Goal: Information Seeking & Learning: Compare options

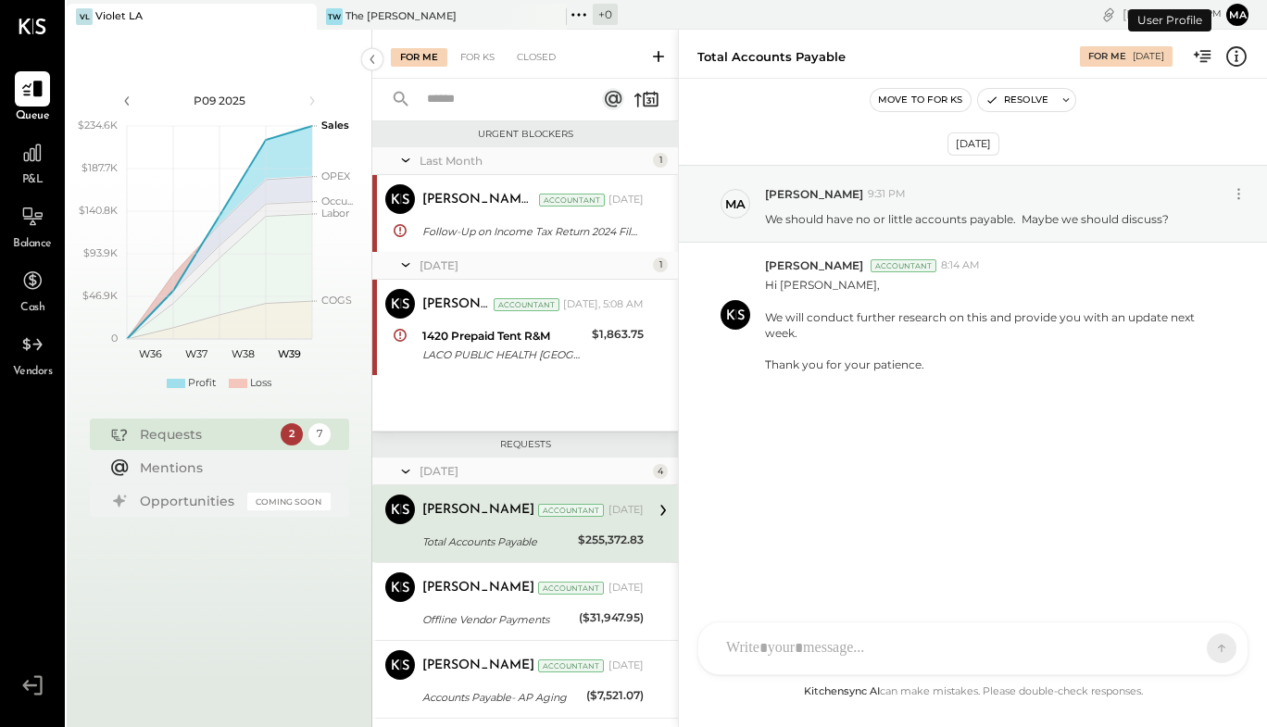
scroll to position [101, 0]
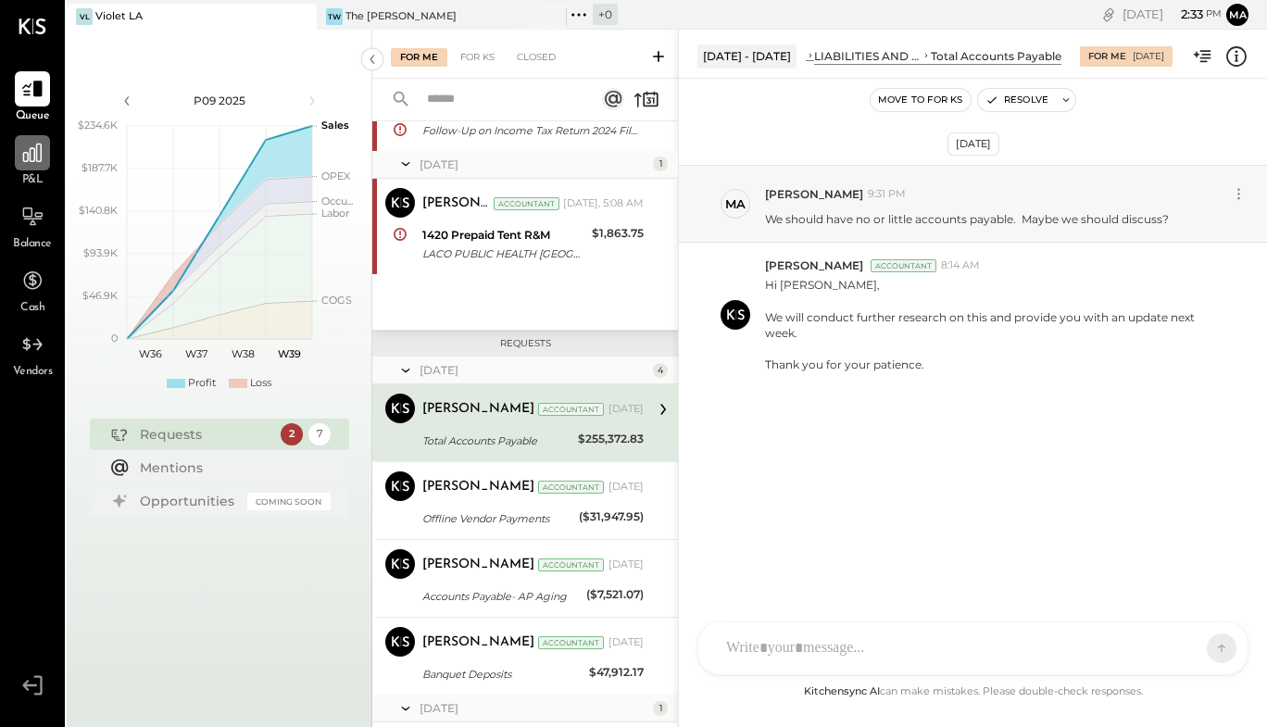
click at [37, 157] on icon at bounding box center [32, 153] width 24 height 24
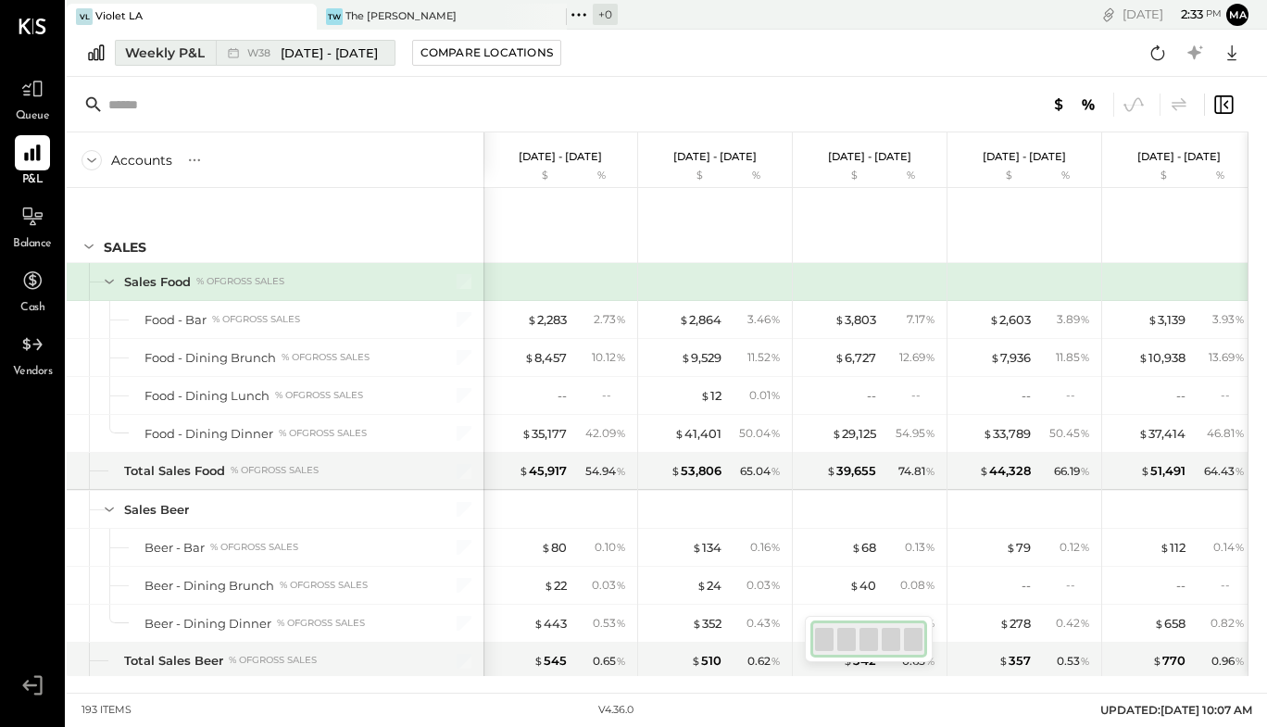
click at [184, 57] on div "Weekly P&L" at bounding box center [165, 53] width 80 height 19
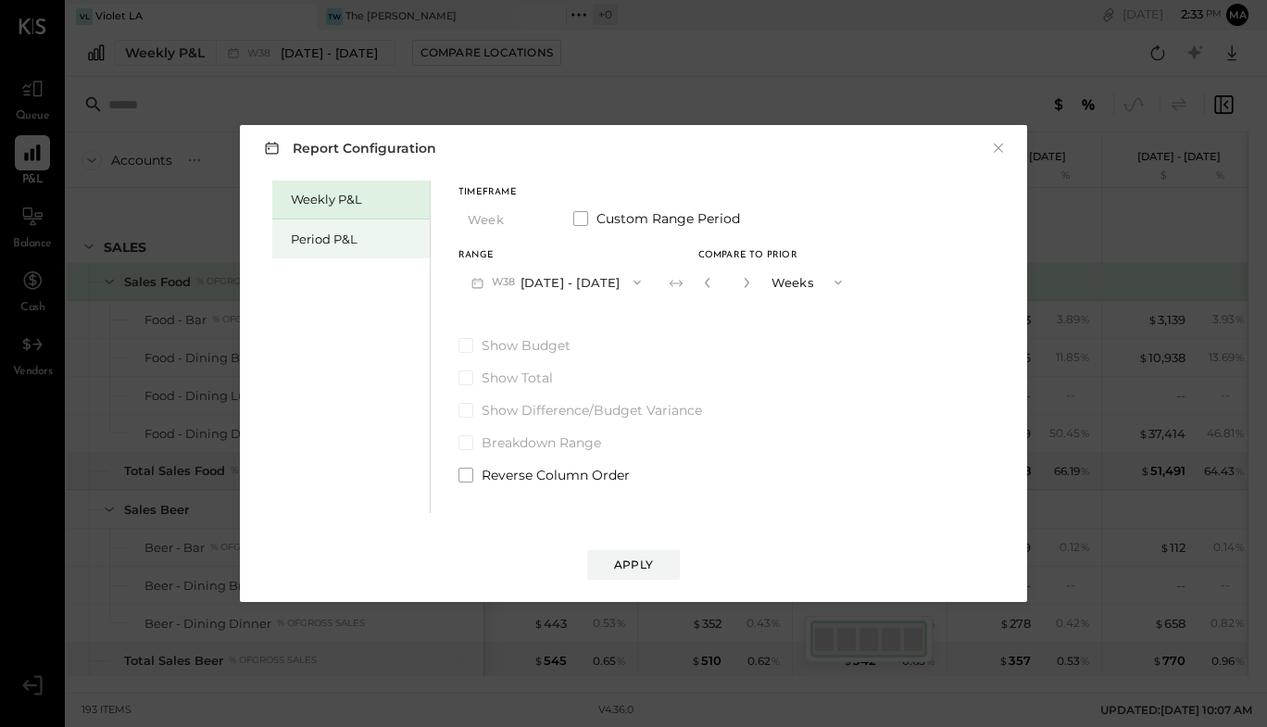
click at [307, 228] on div "Period P&L" at bounding box center [350, 239] width 157 height 39
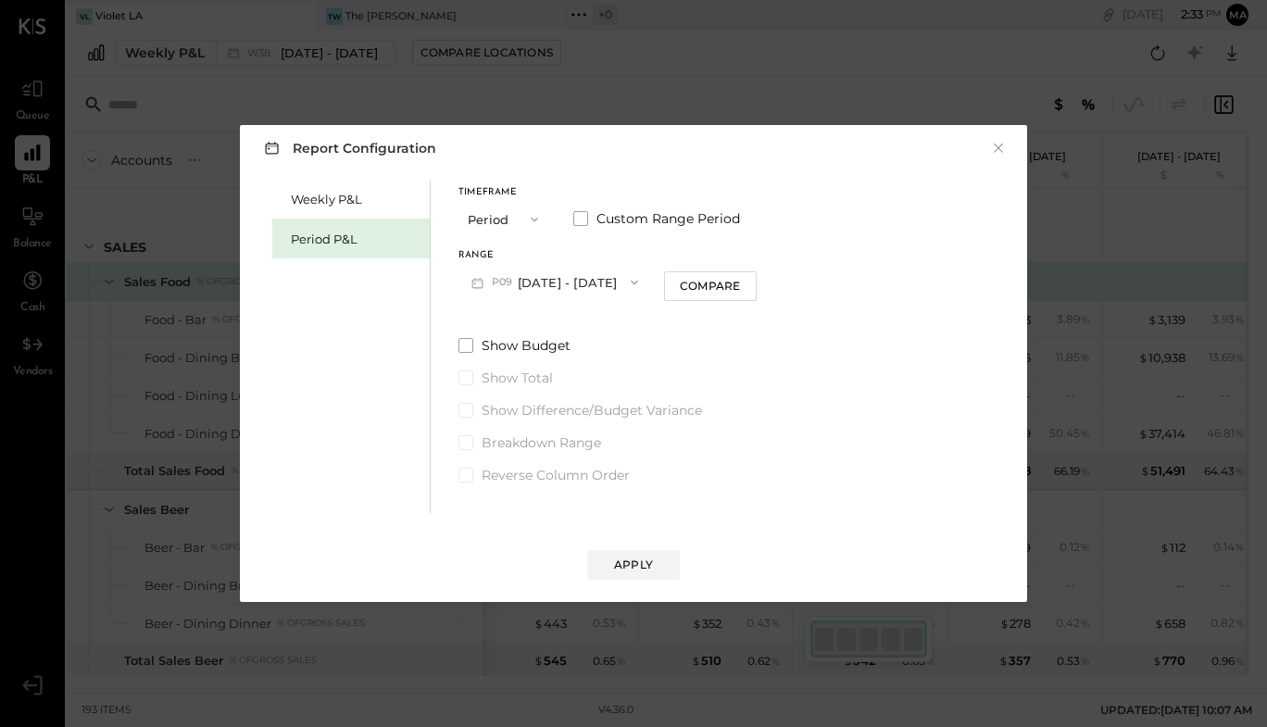
click at [530, 219] on icon "button" at bounding box center [534, 219] width 15 height 15
click at [512, 280] on div "YTD" at bounding box center [504, 285] width 91 height 33
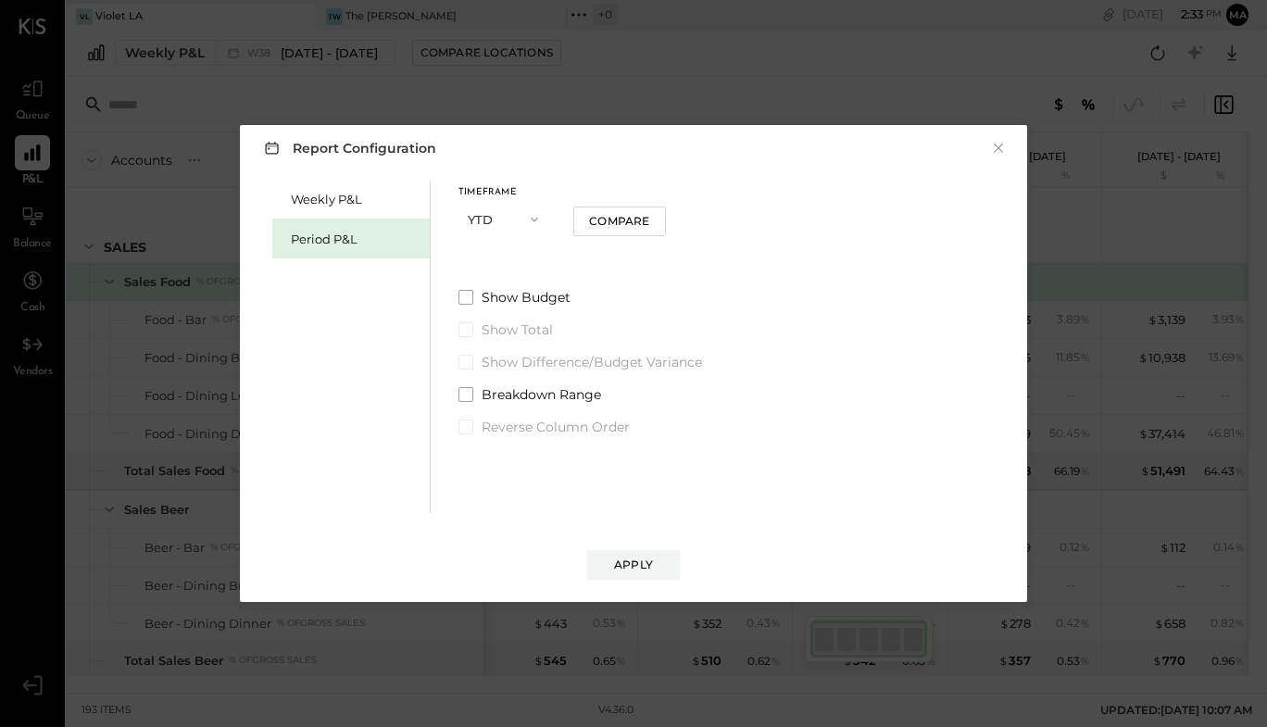
click at [537, 226] on icon "button" at bounding box center [534, 219] width 15 height 15
click at [537, 226] on div "Period" at bounding box center [504, 219] width 91 height 33
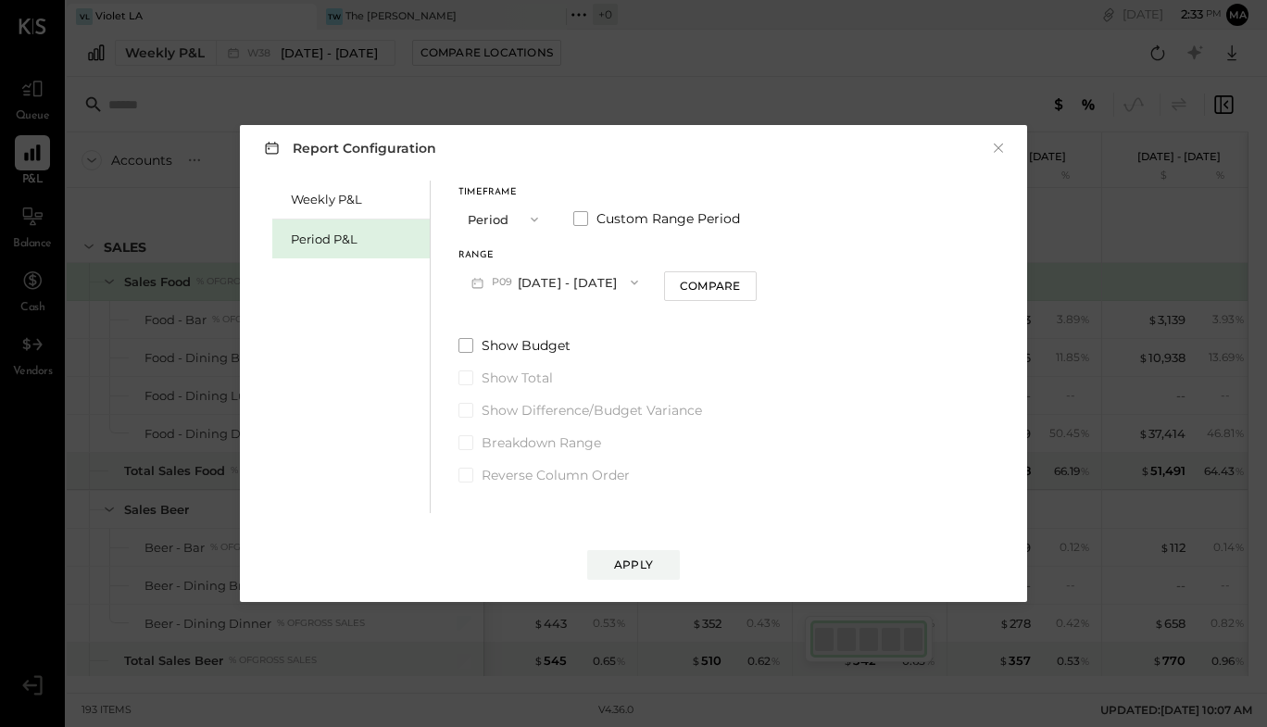
click at [531, 220] on icon "button" at bounding box center [534, 219] width 15 height 15
click at [494, 284] on div "YTD" at bounding box center [504, 285] width 91 height 33
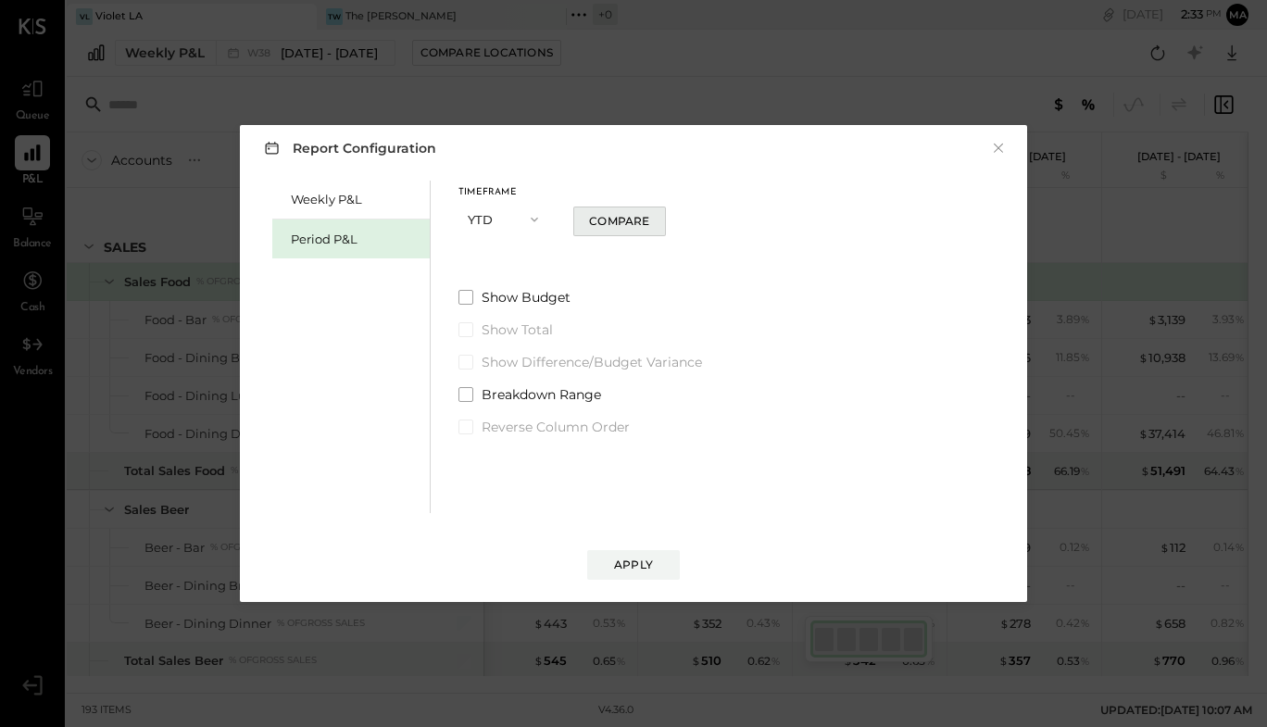
click at [632, 226] on div "Compare" at bounding box center [619, 221] width 60 height 16
click at [647, 222] on icon "button" at bounding box center [643, 219] width 11 height 11
click at [467, 300] on span at bounding box center [466, 297] width 15 height 15
click at [604, 229] on button "button" at bounding box center [605, 219] width 15 height 20
type input "*"
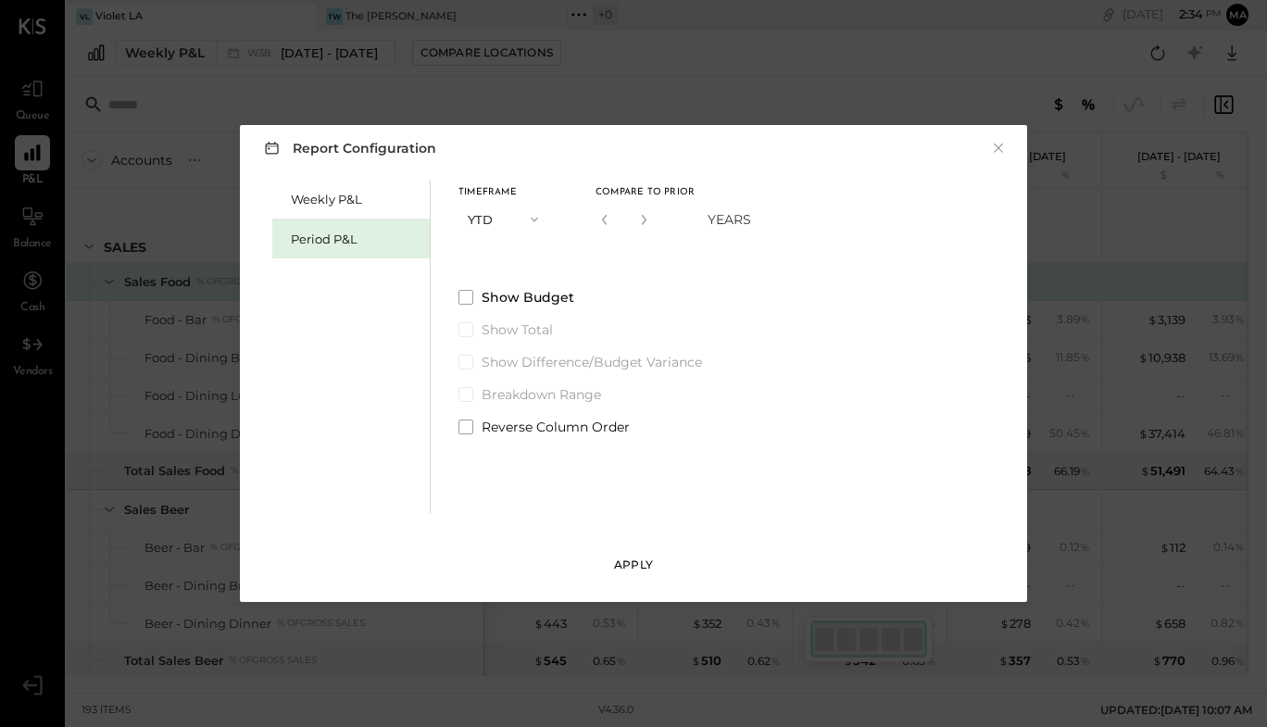
click at [633, 558] on div "Apply" at bounding box center [633, 565] width 39 height 16
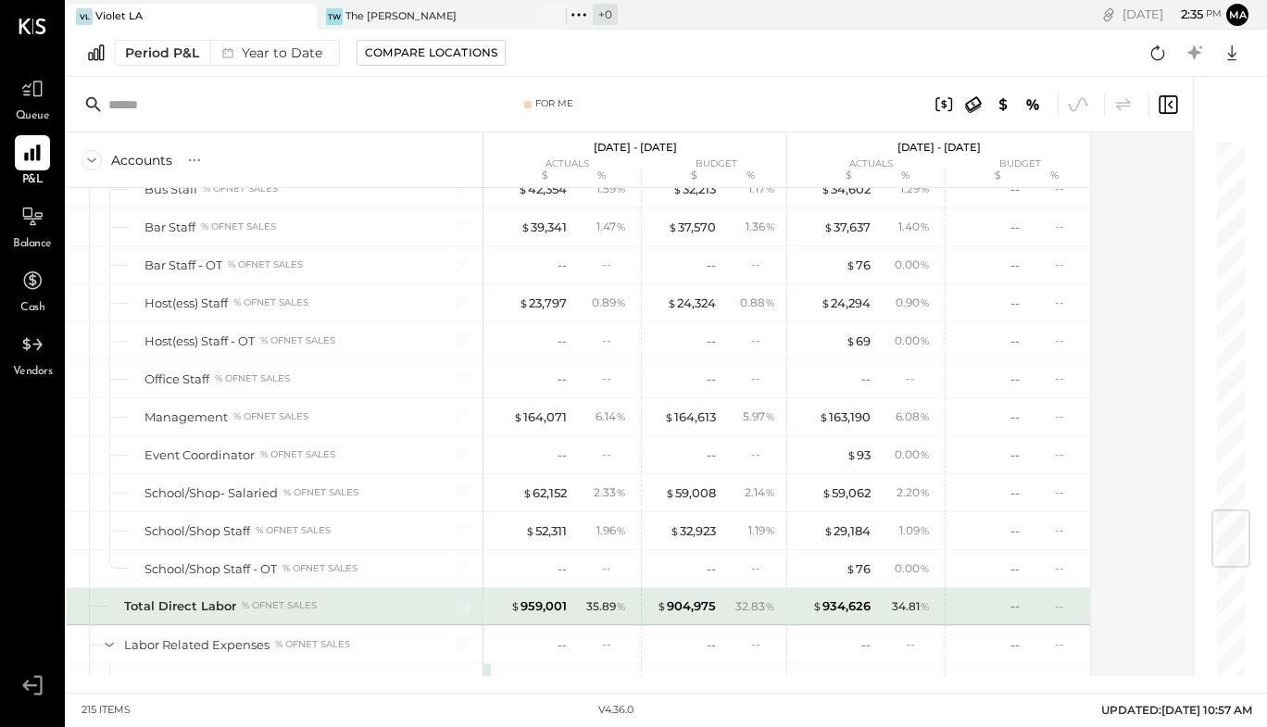
scroll to position [3117, 0]
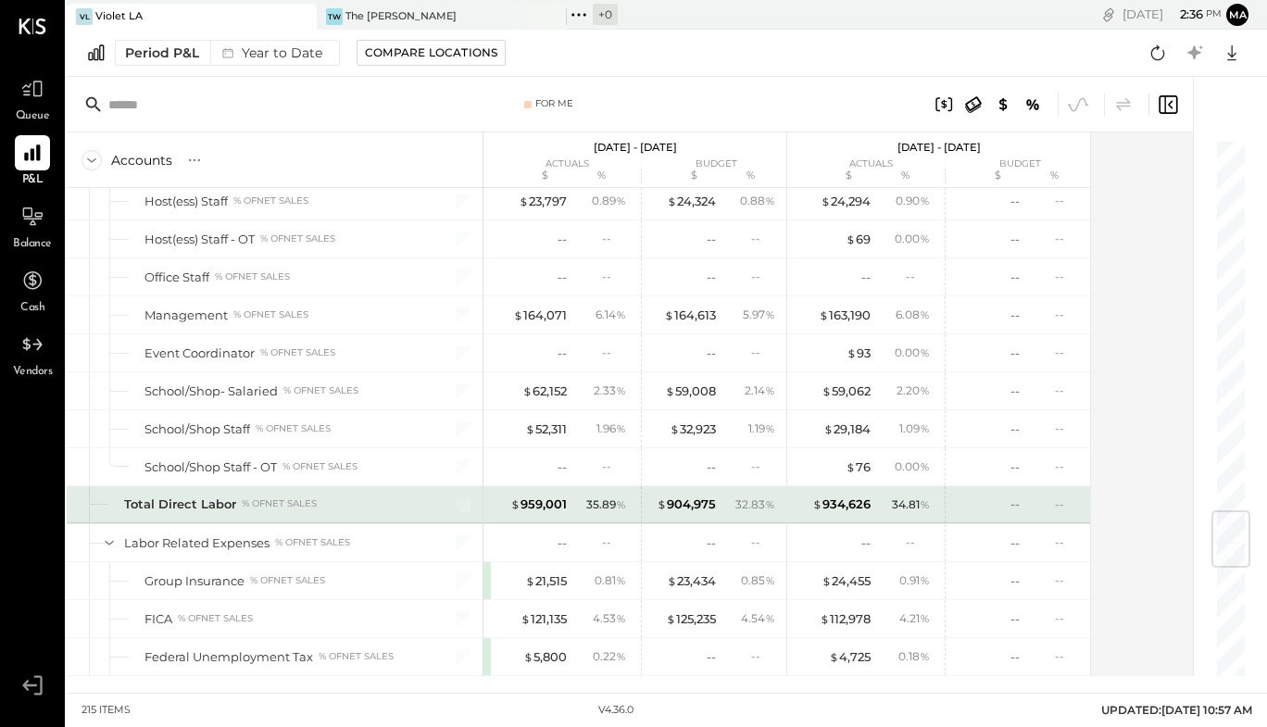
click at [742, 505] on div "32.83 %" at bounding box center [756, 505] width 40 height 17
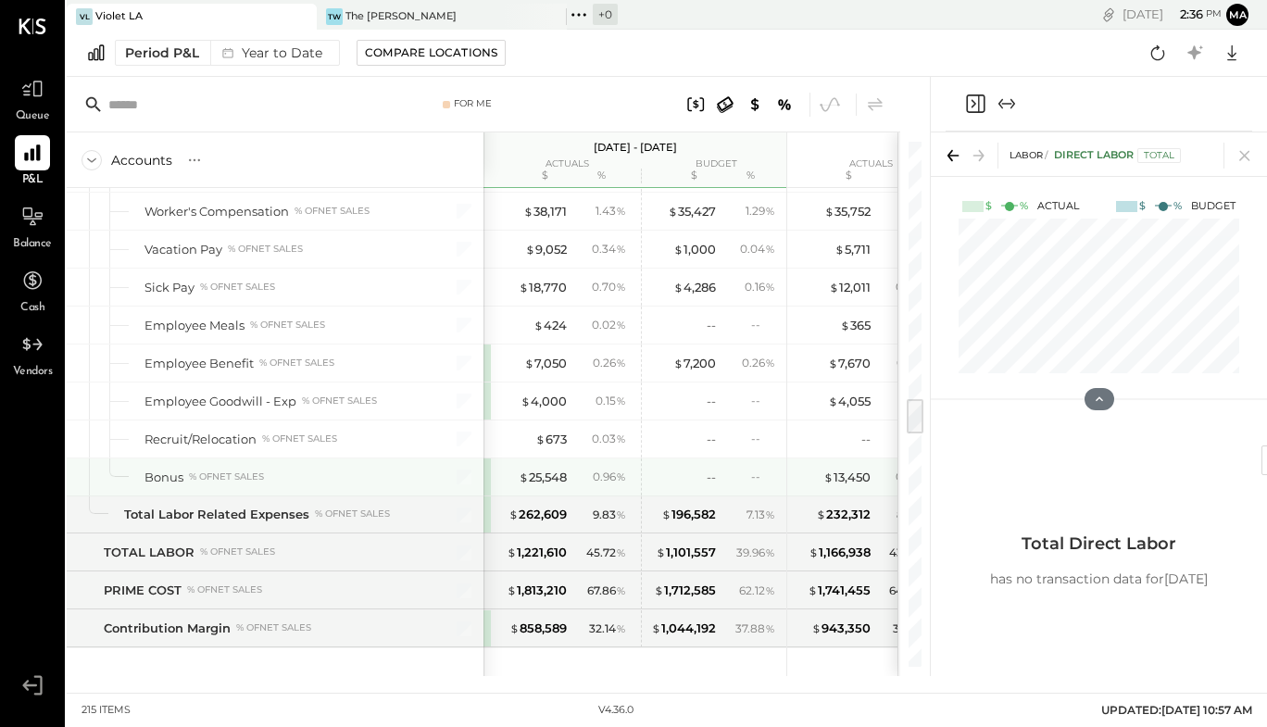
scroll to position [3647, 0]
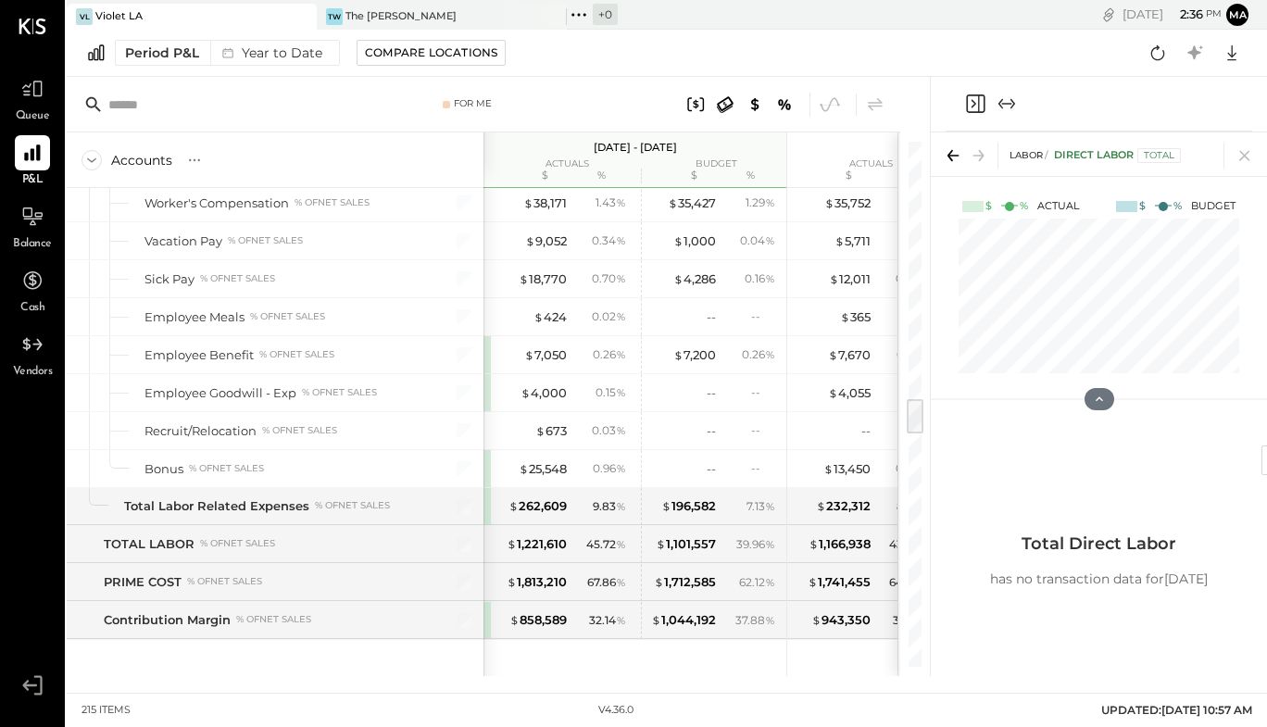
click at [950, 157] on icon at bounding box center [951, 155] width 6 height 11
click at [736, 688] on div "VL Violet LA TW The [PERSON_NAME] + 0 Pinned Locations ( 2 ) Violet [GEOGRAPHIC…" at bounding box center [667, 346] width 1201 height 693
click at [1247, 157] on icon at bounding box center [1245, 156] width 26 height 26
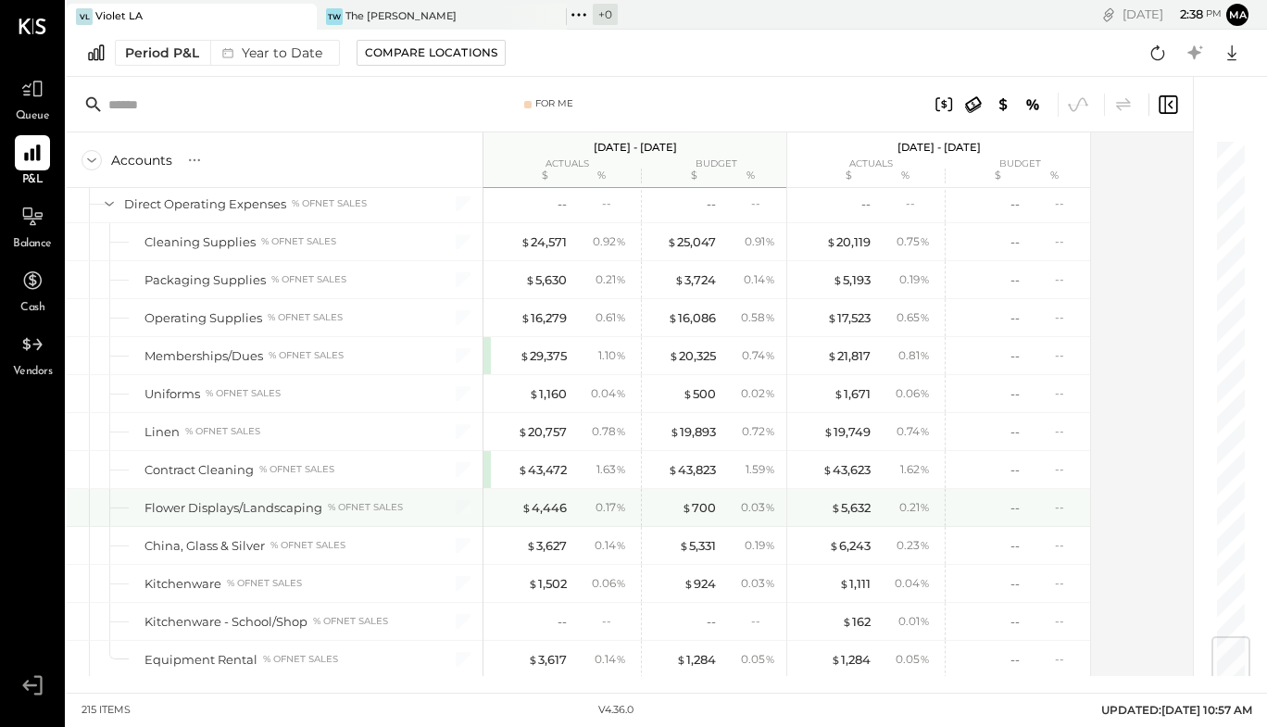
scroll to position [4176, 0]
click at [623, 500] on div "0.17 %" at bounding box center [611, 508] width 31 height 17
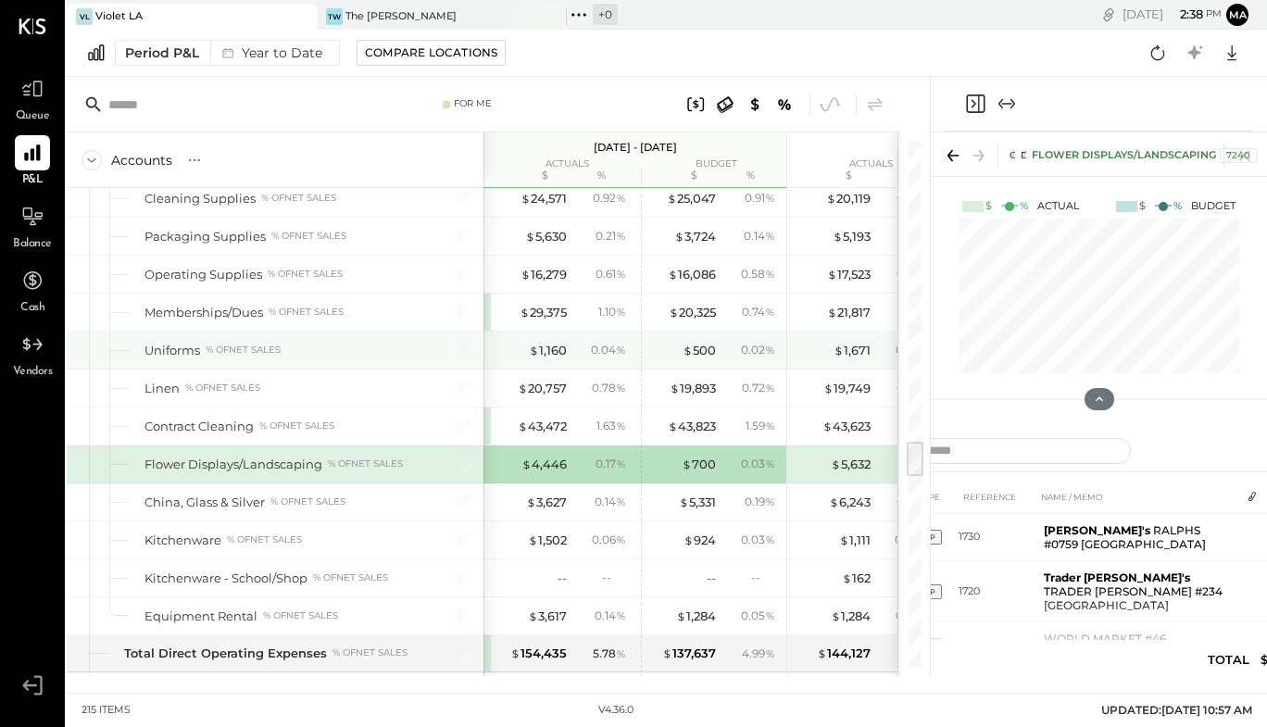
scroll to position [4308, 0]
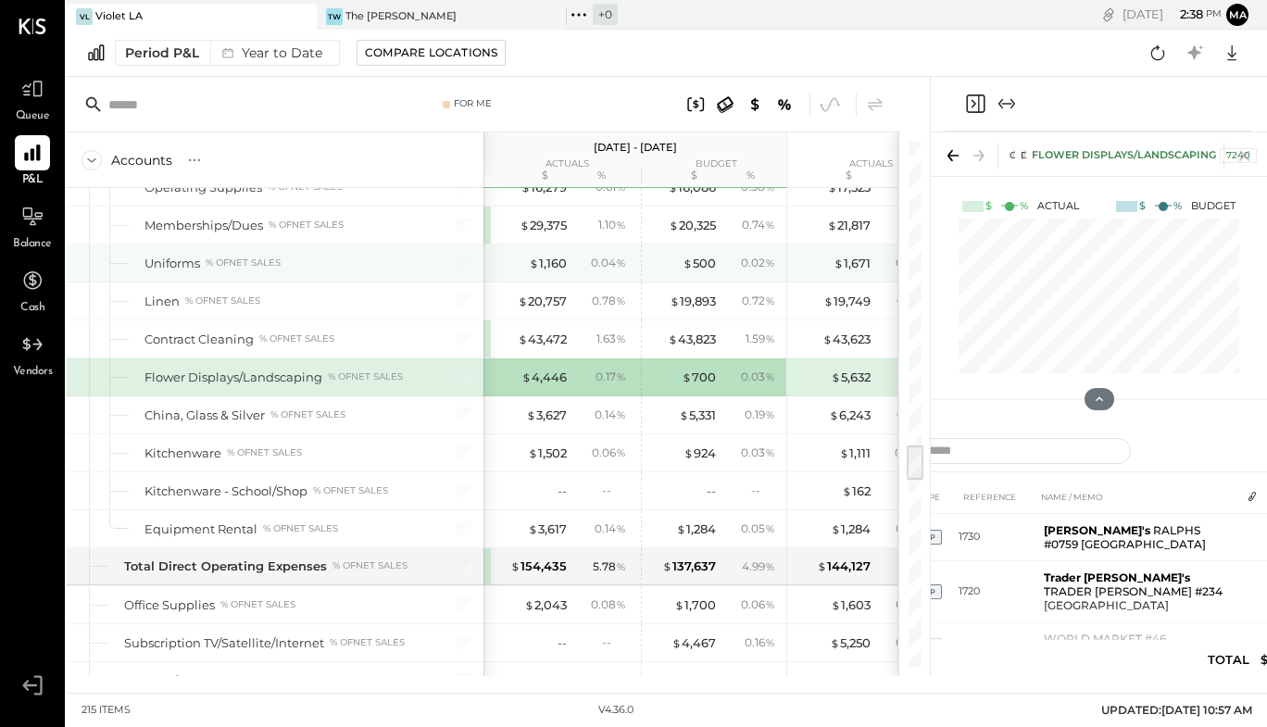
click at [772, 245] on div "$ 500 0.02 %" at bounding box center [711, 263] width 140 height 37
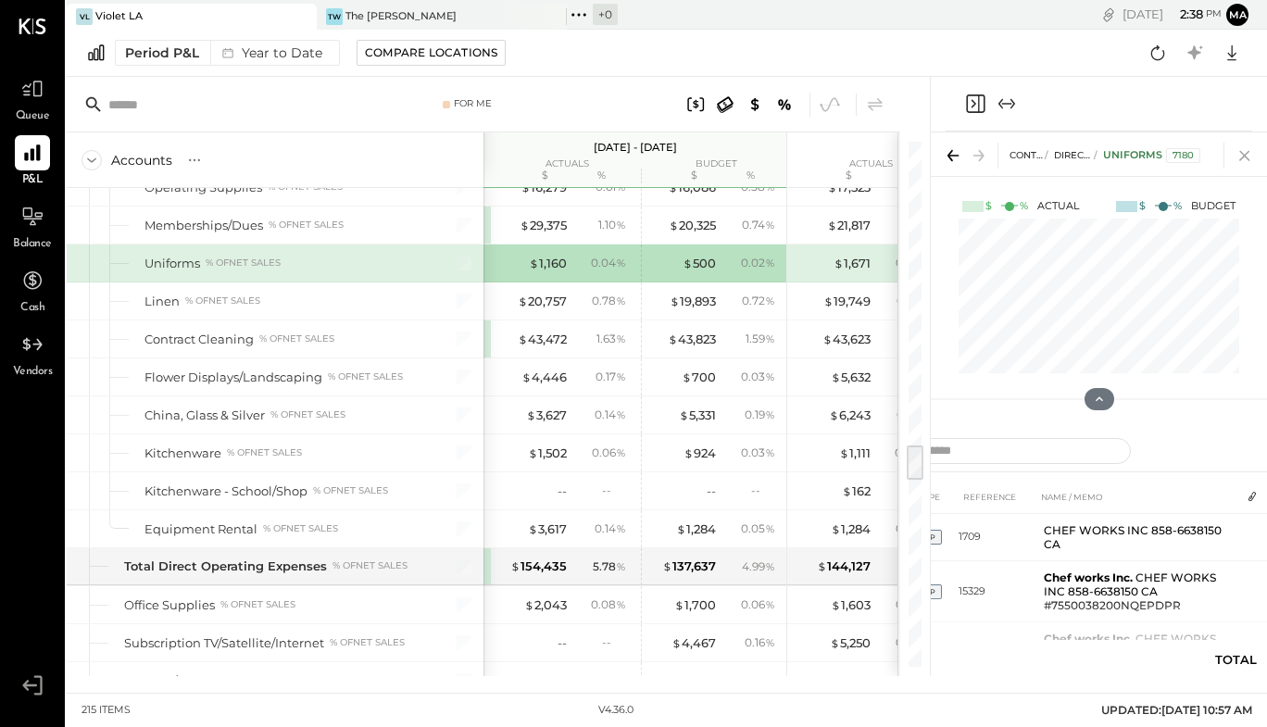
click at [1249, 145] on icon at bounding box center [1245, 156] width 26 height 26
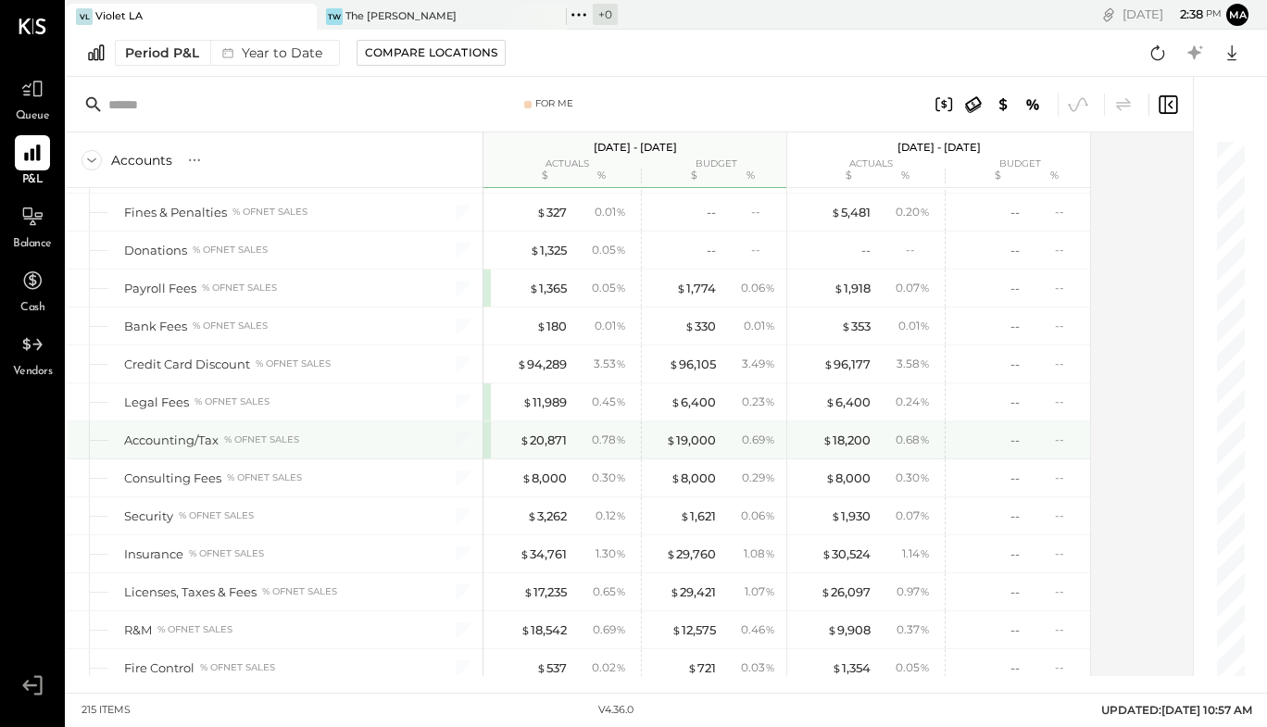
scroll to position [5015, 0]
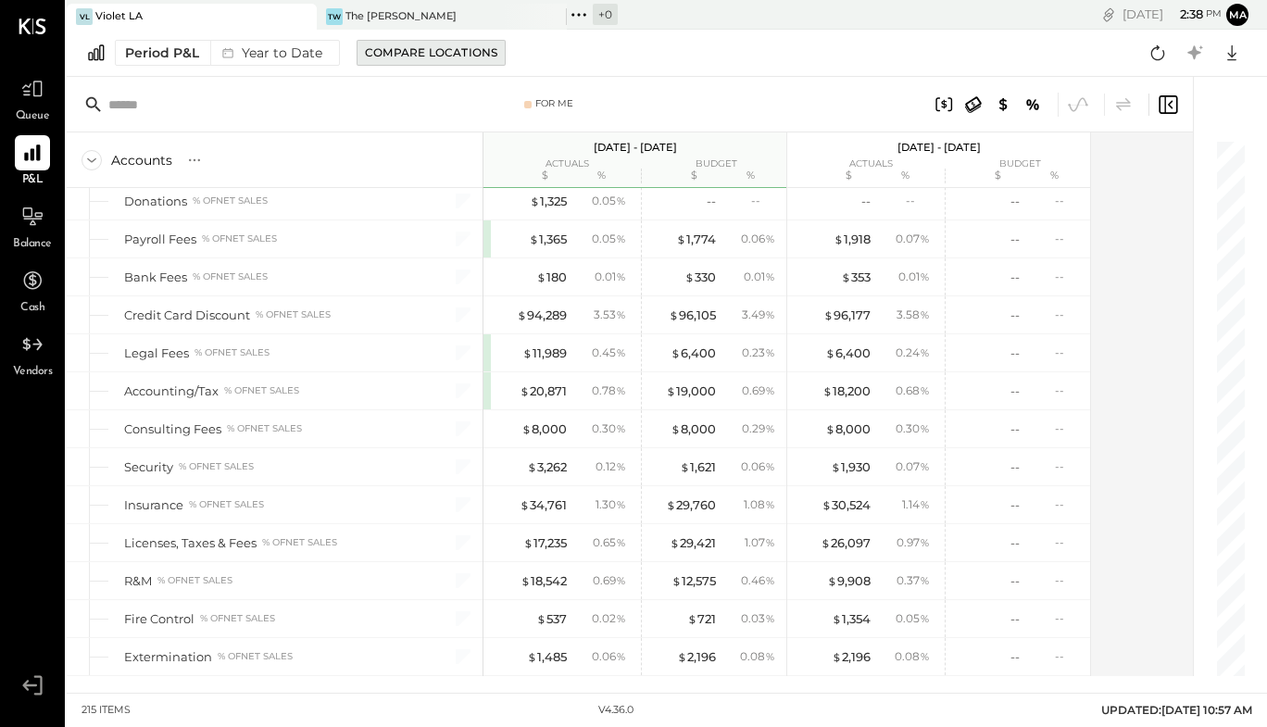
click at [413, 57] on div "Compare Locations" at bounding box center [431, 52] width 132 height 16
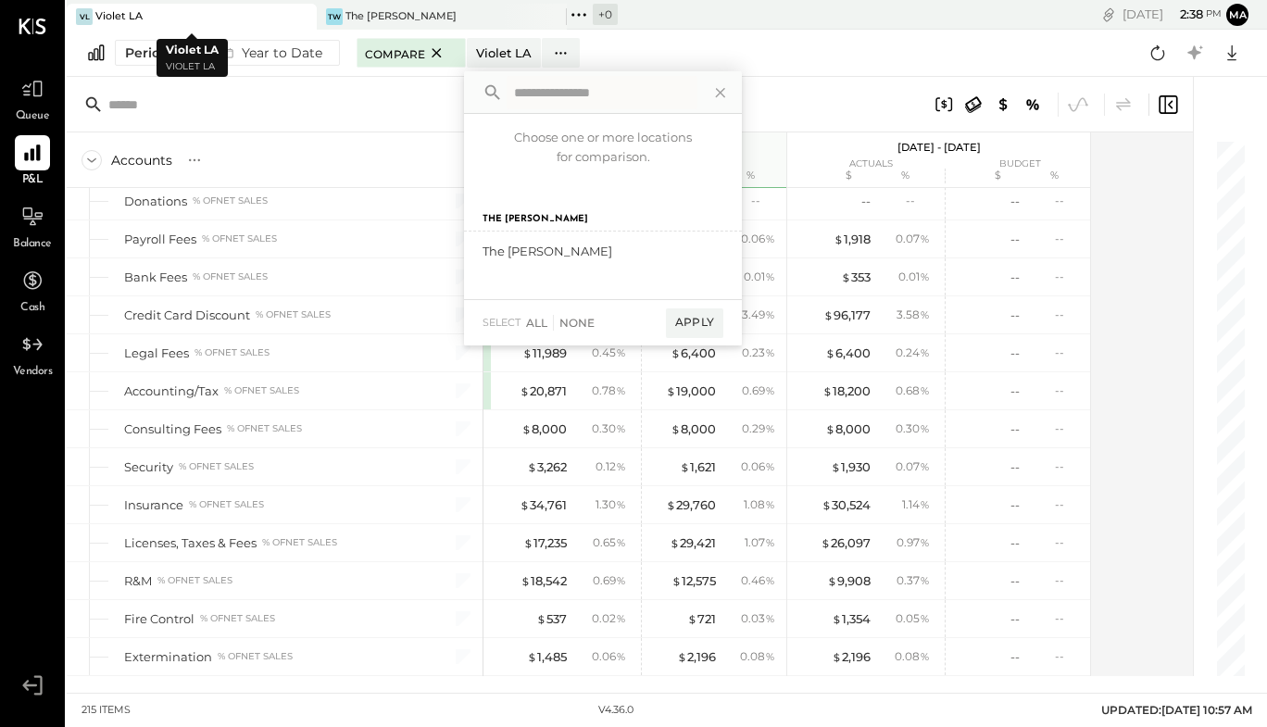
click at [153, 22] on div "VL Violet LA" at bounding box center [178, 16] width 222 height 17
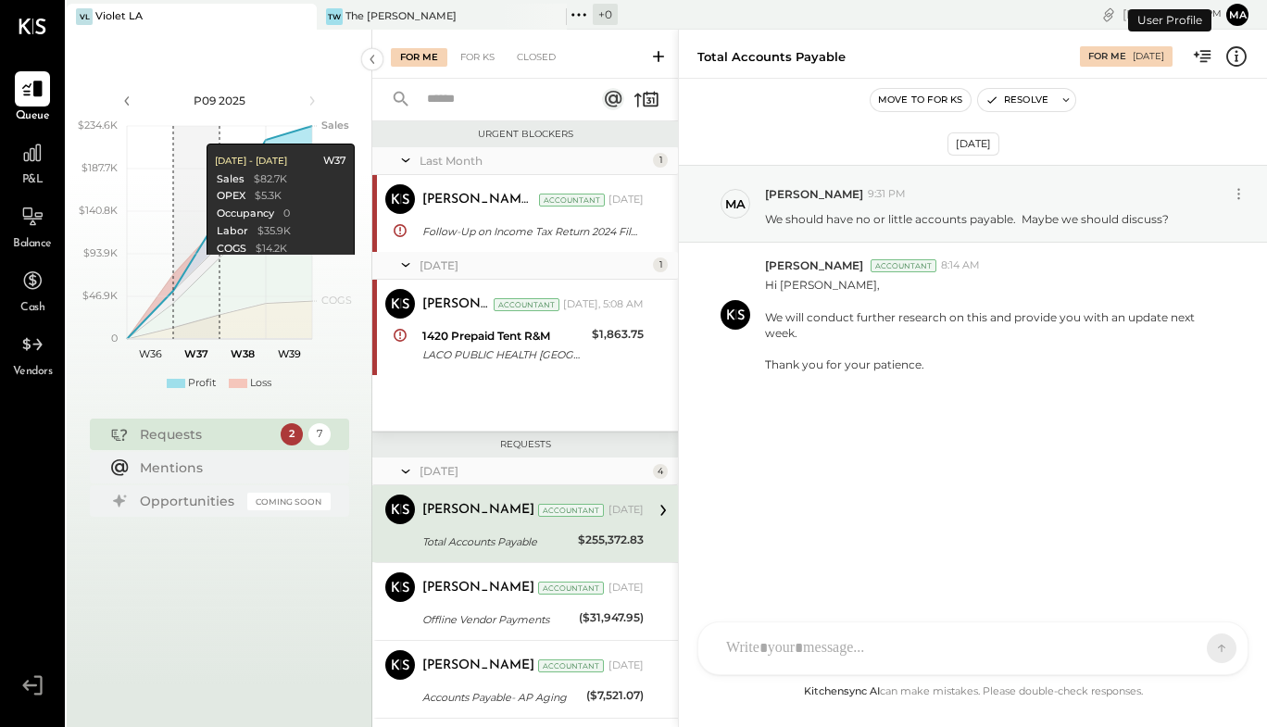
scroll to position [101, 0]
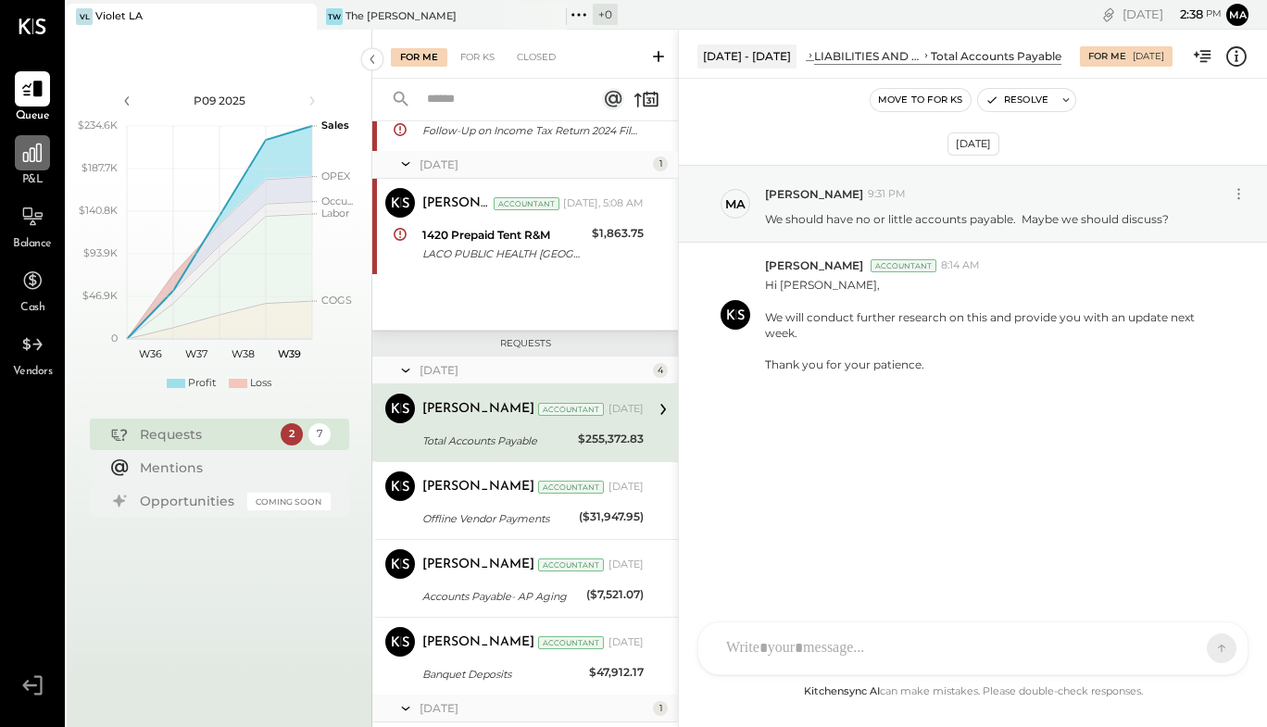
click at [42, 157] on icon at bounding box center [32, 153] width 19 height 19
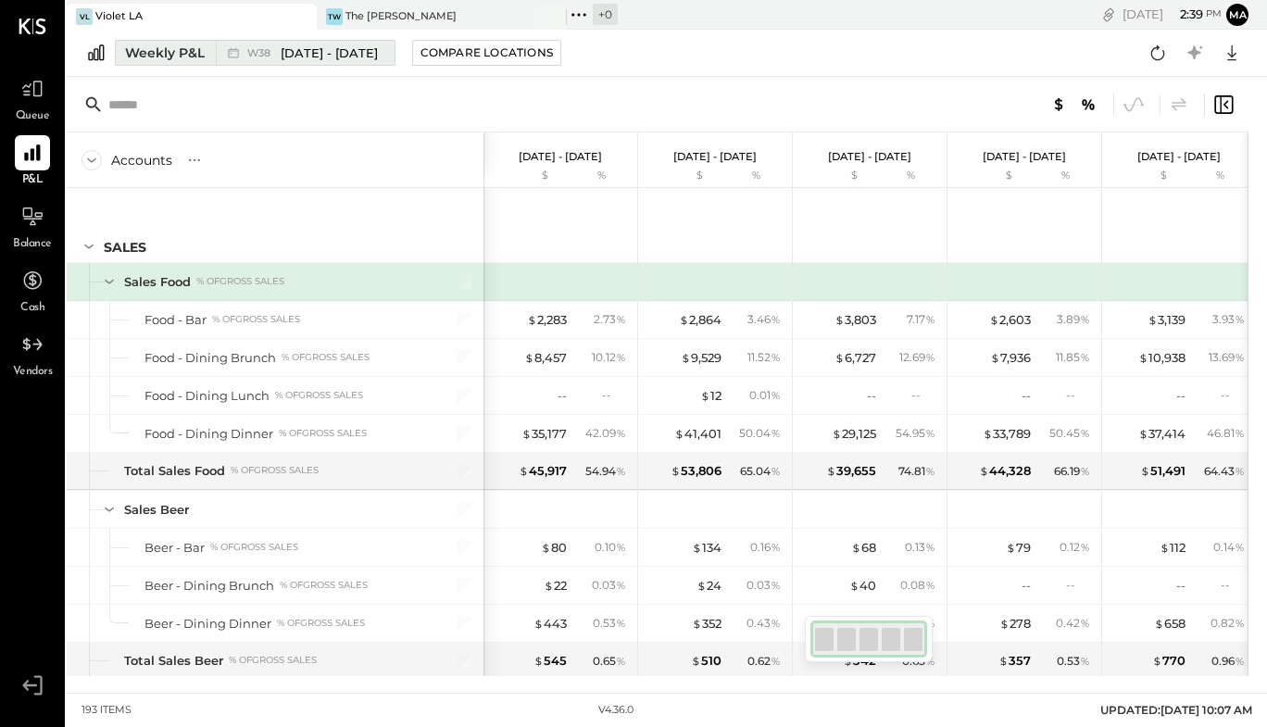
click at [189, 44] on div "Weekly P&L" at bounding box center [165, 53] width 80 height 19
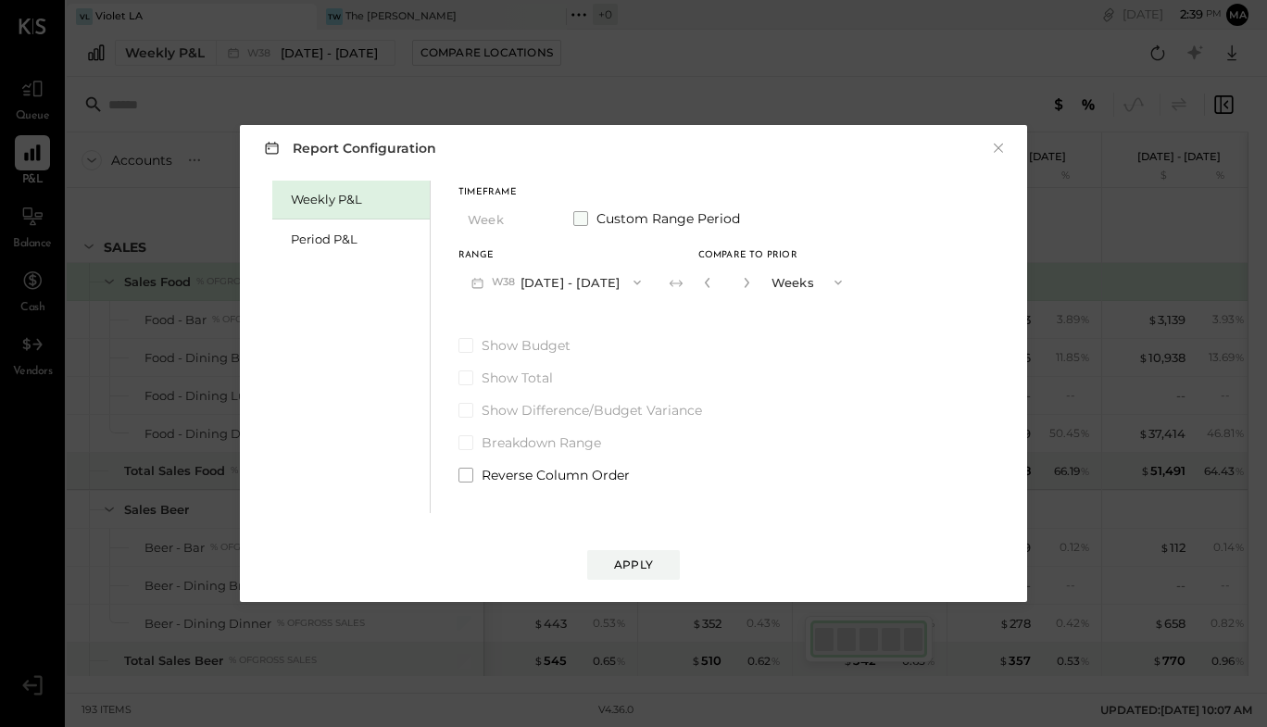
click at [579, 222] on span at bounding box center [580, 218] width 15 height 15
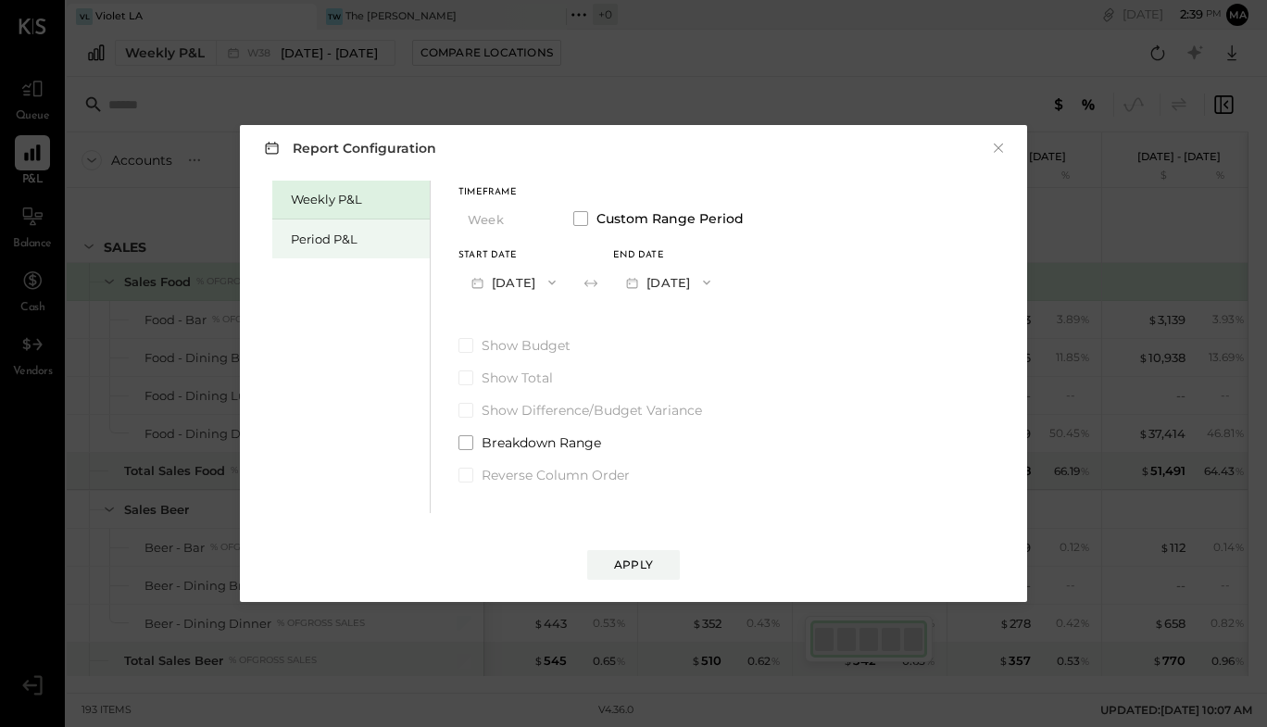
click at [371, 232] on div "Period P&L" at bounding box center [356, 240] width 130 height 18
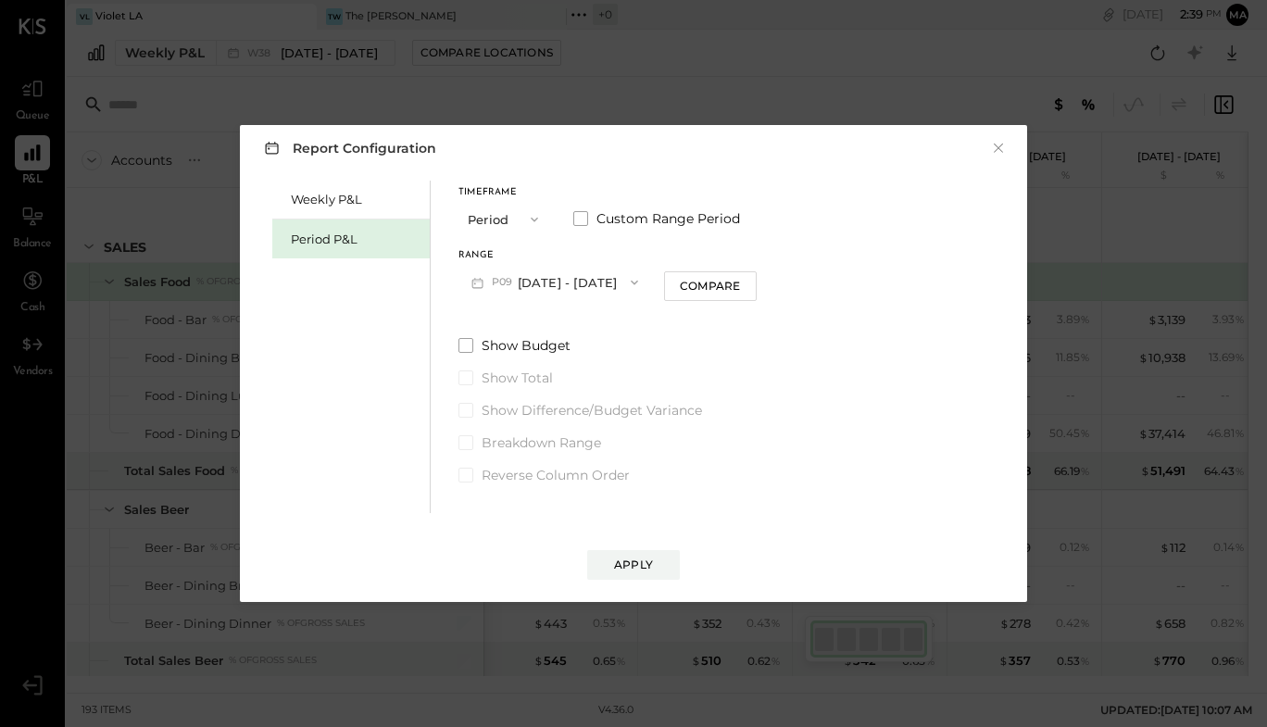
click at [535, 224] on icon "button" at bounding box center [534, 219] width 15 height 15
click at [510, 220] on span "Period" at bounding box center [491, 219] width 37 height 12
click at [537, 222] on icon "button" at bounding box center [534, 219] width 15 height 15
click at [484, 283] on span "YTD" at bounding box center [482, 285] width 19 height 12
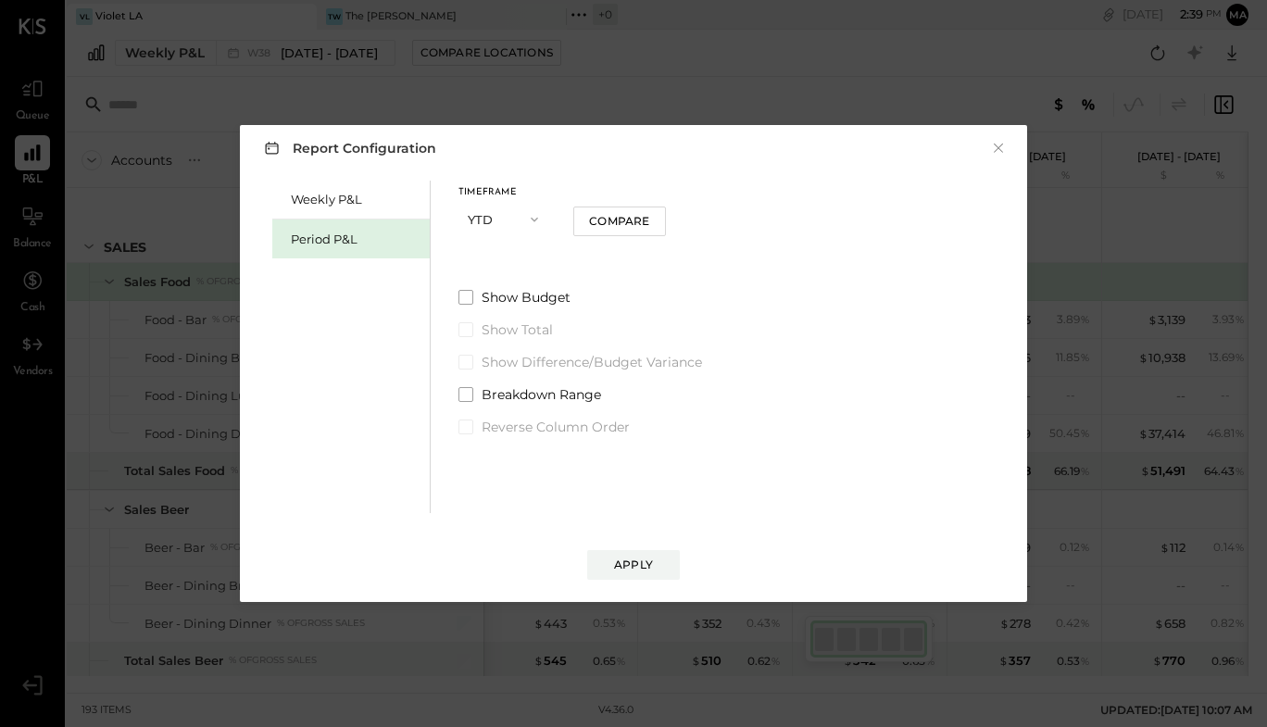
click at [544, 225] on button "YTD" at bounding box center [505, 219] width 93 height 34
click at [602, 224] on div "Compare" at bounding box center [619, 221] width 60 height 16
click at [626, 562] on div "Apply" at bounding box center [633, 565] width 39 height 16
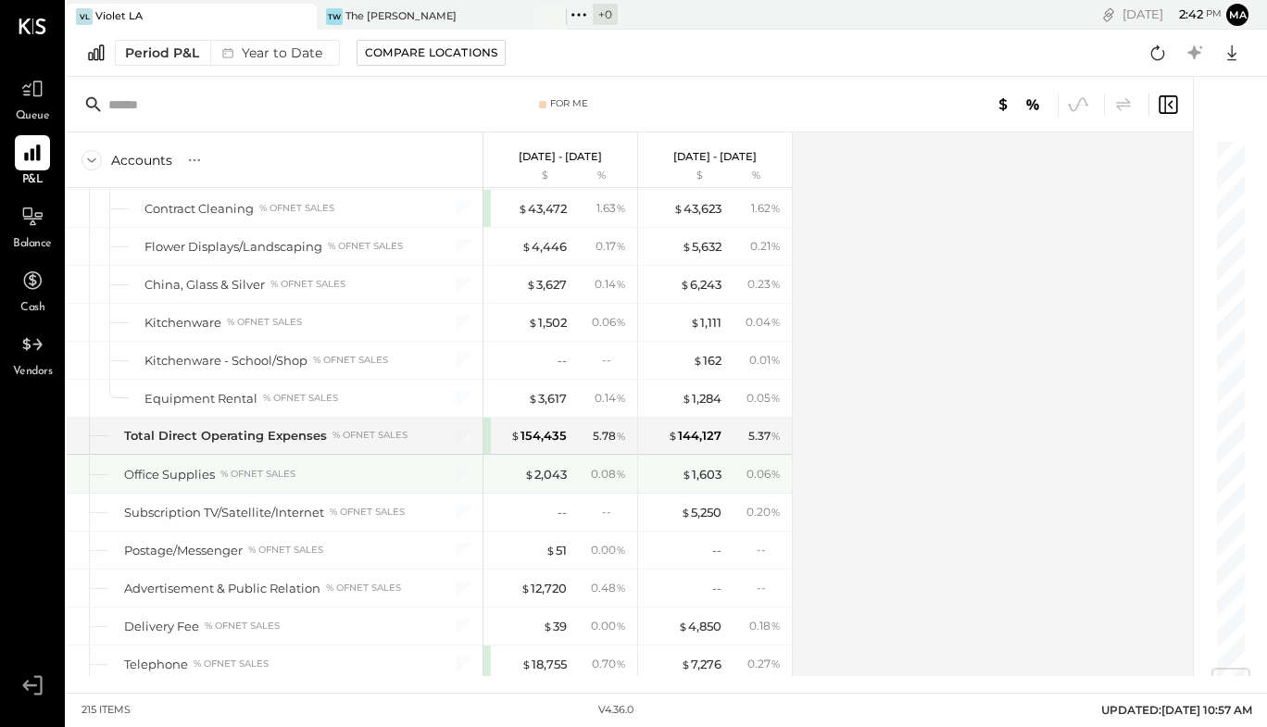
scroll to position [4437, 0]
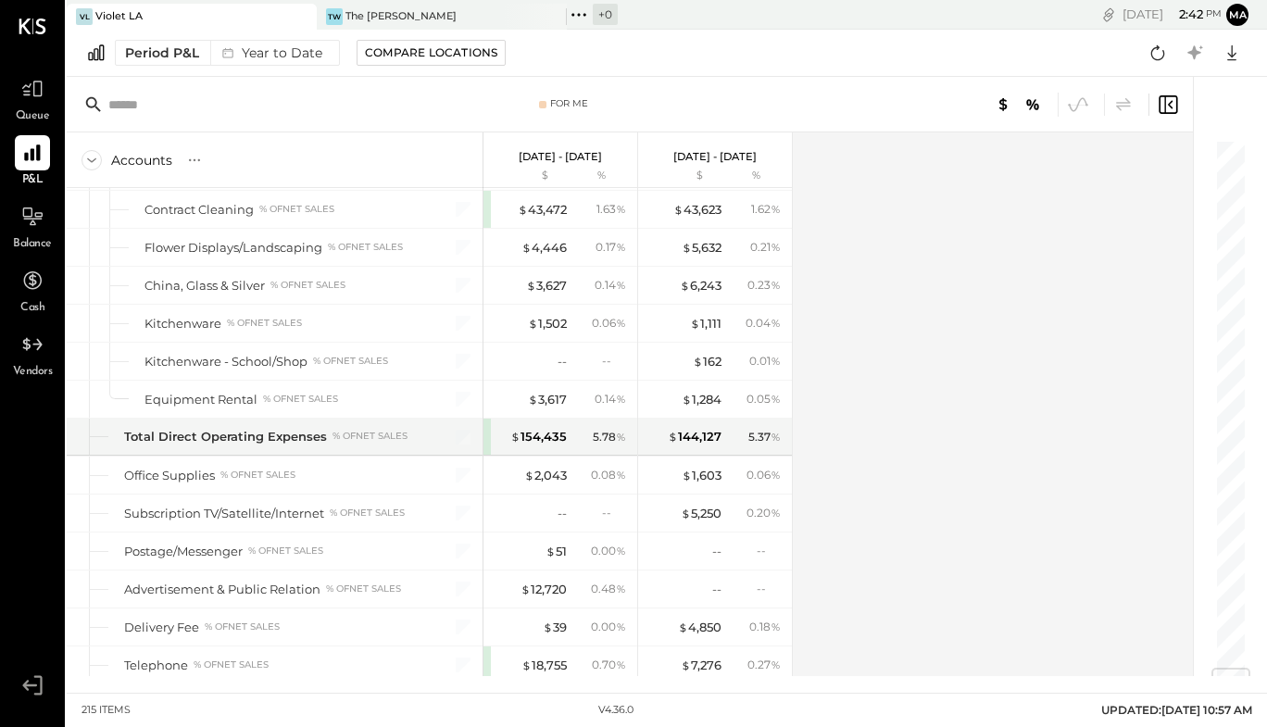
click at [861, 420] on div "Accounts S % GL [DATE] - [DATE] $ % [DATE] - [DATE] $ % SALES Sales Food % of G…" at bounding box center [631, 404] width 1129 height 544
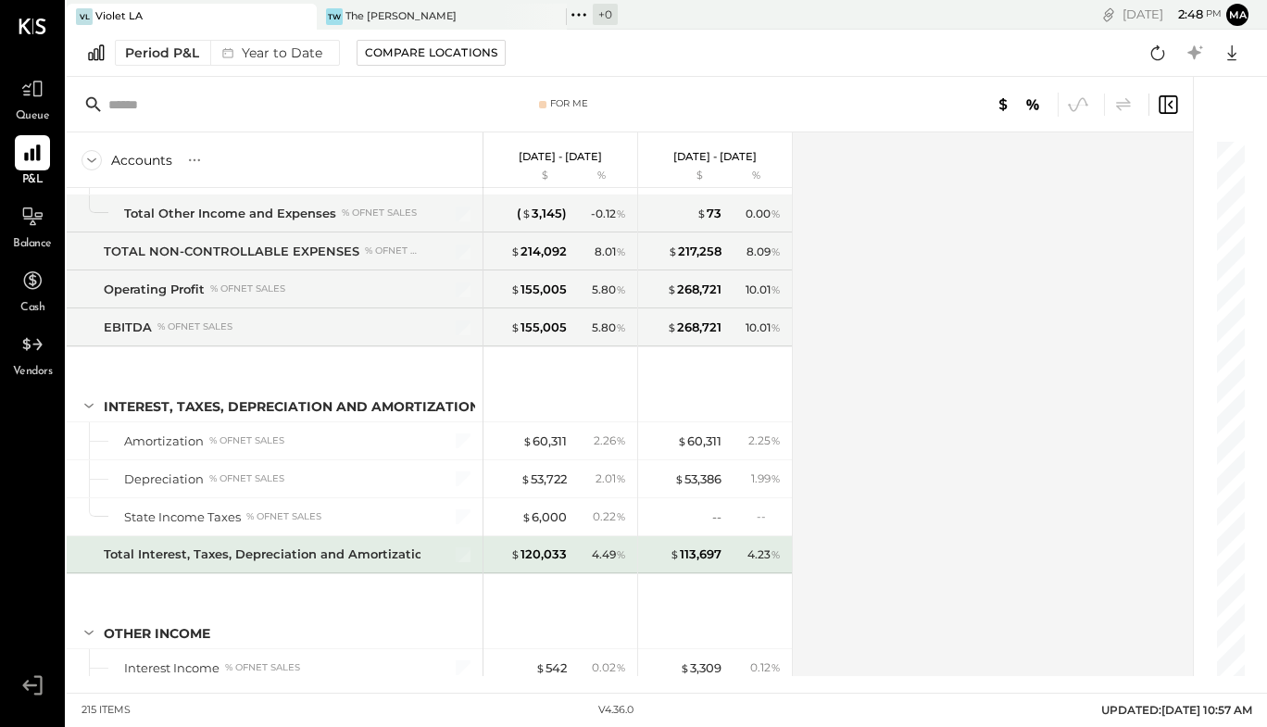
scroll to position [6748, 0]
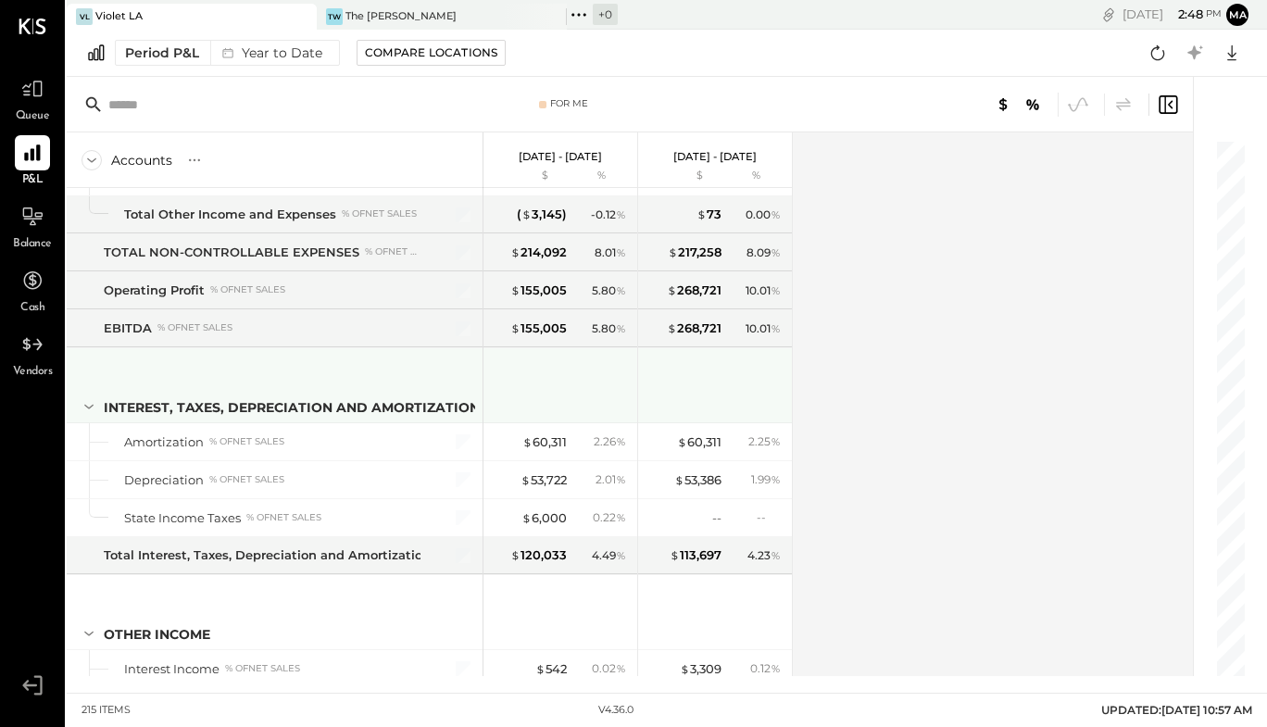
click at [787, 422] on div at bounding box center [715, 385] width 154 height 74
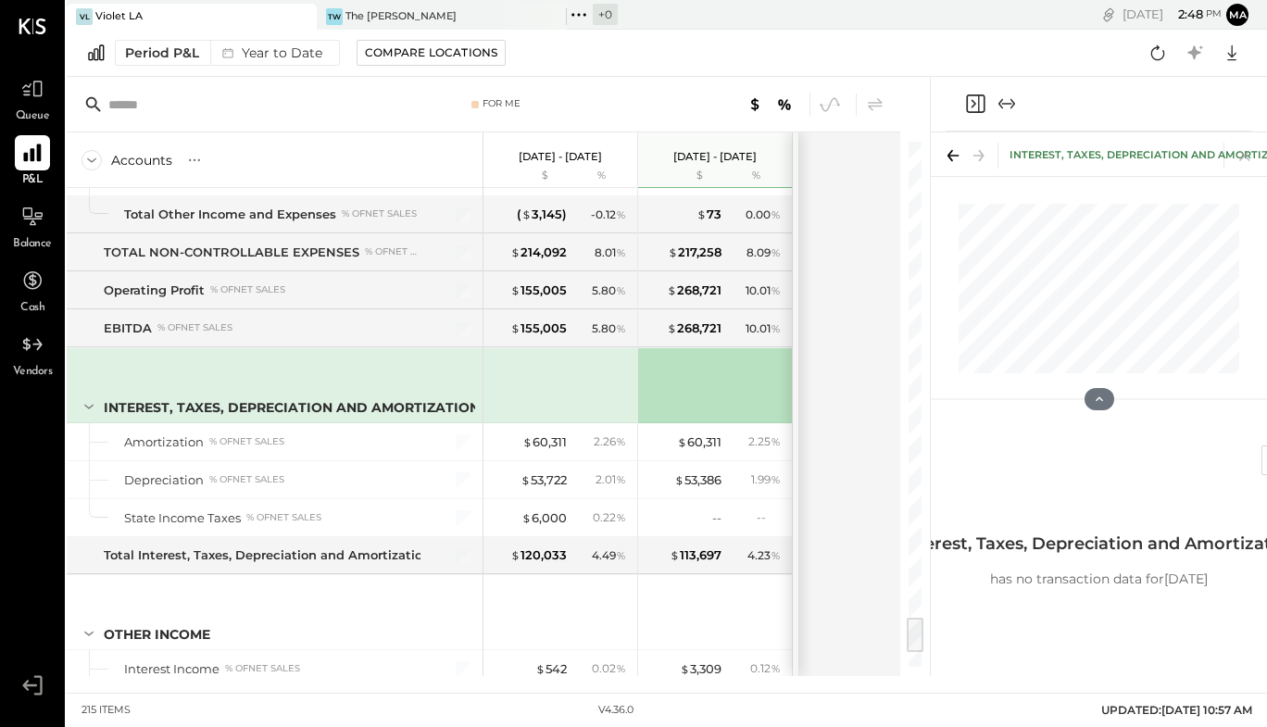
click at [31, 152] on icon at bounding box center [32, 154] width 18 height 18
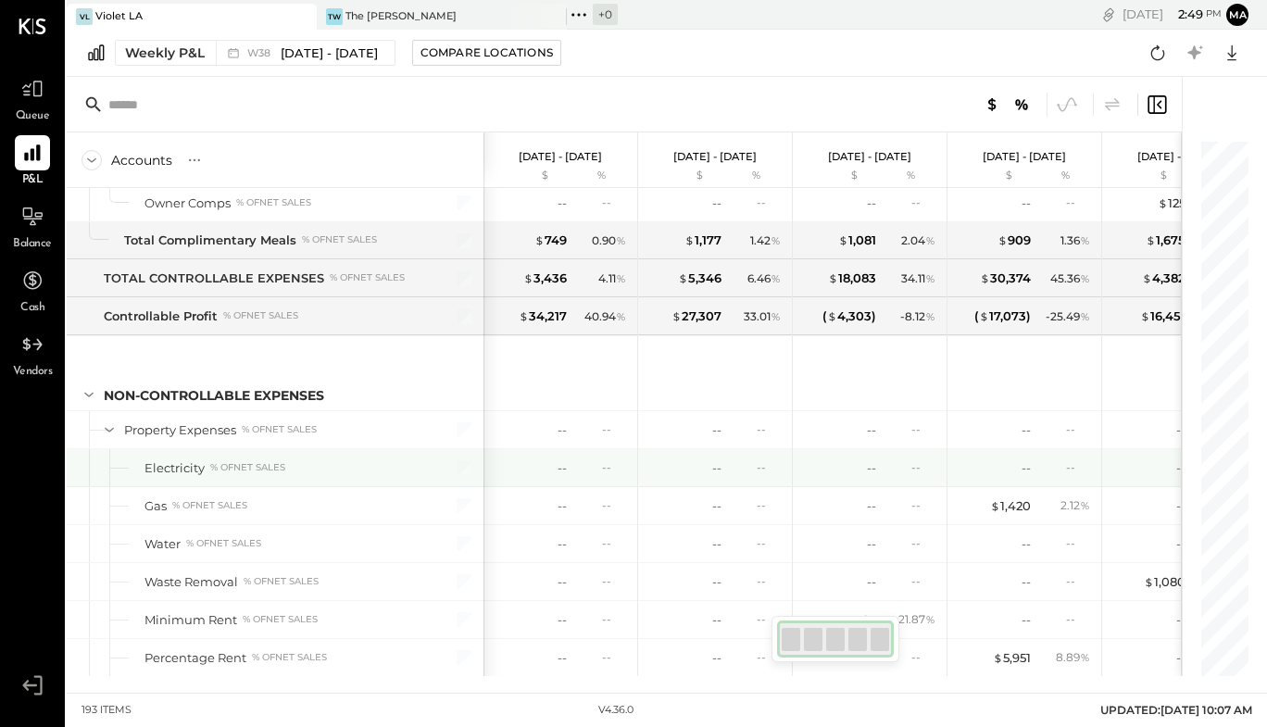
scroll to position [5318, 0]
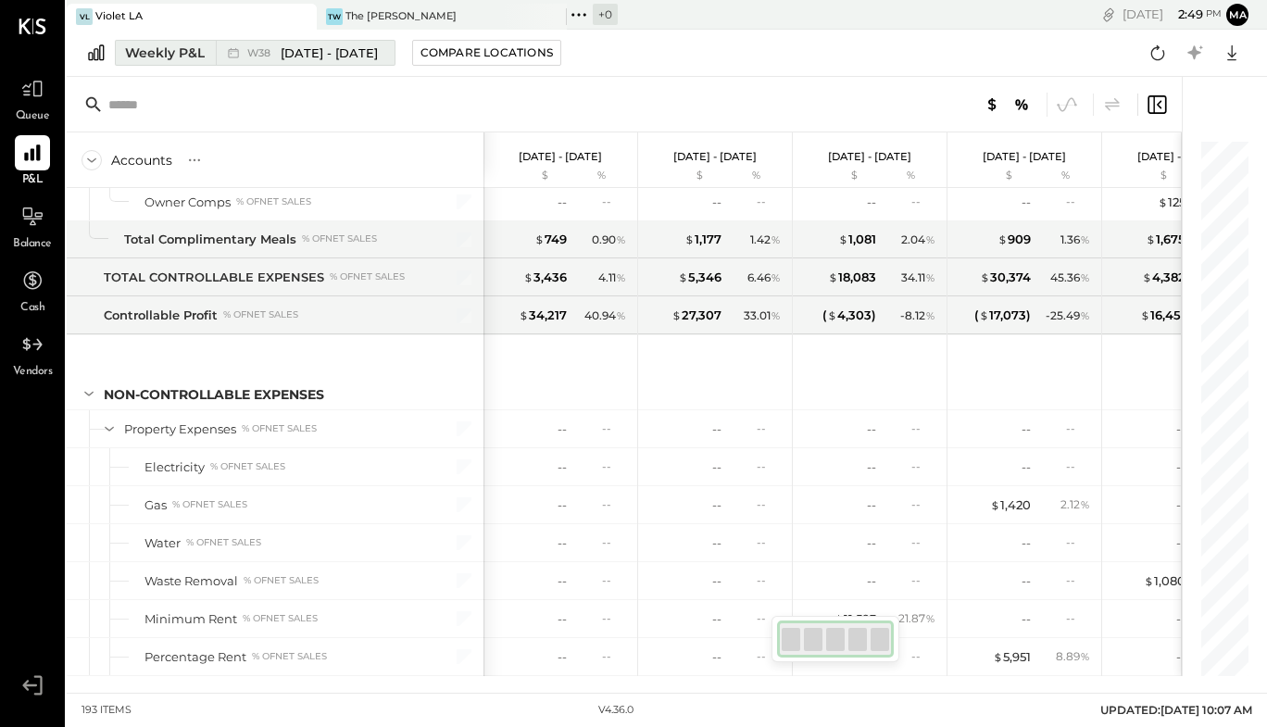
click at [188, 59] on div "Weekly P&L" at bounding box center [165, 53] width 80 height 19
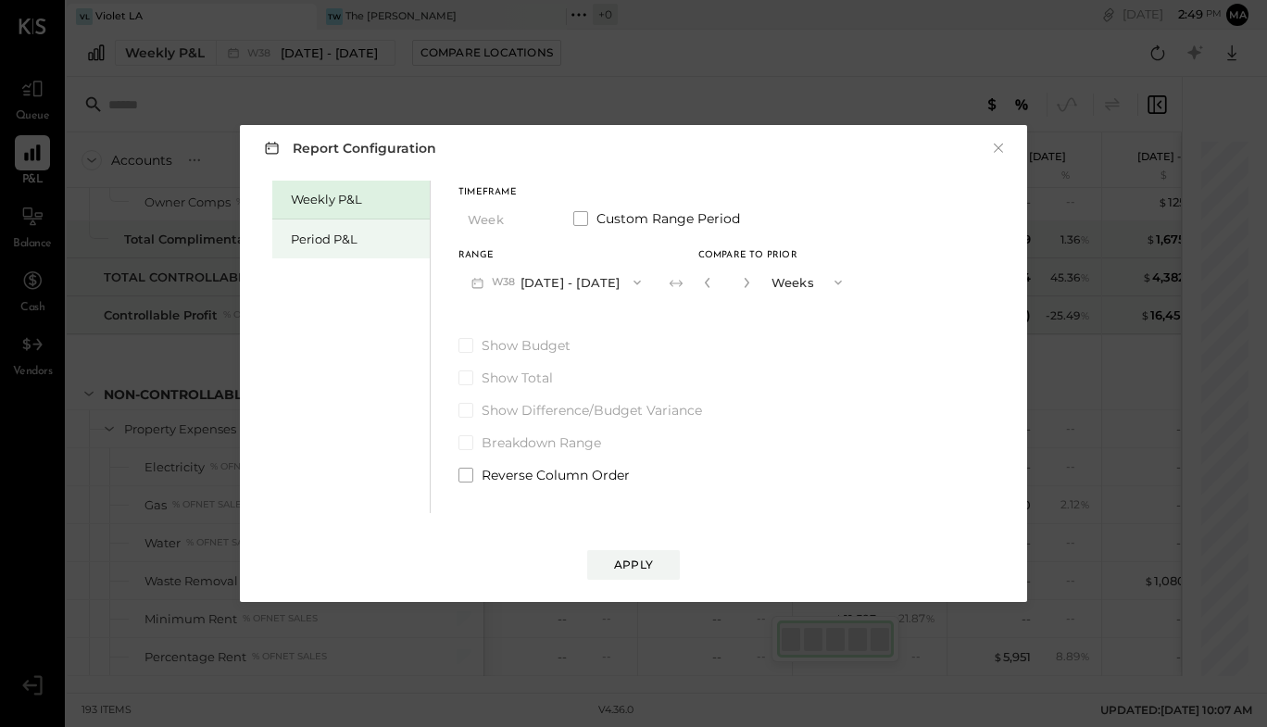
click at [325, 234] on div "Period P&L" at bounding box center [356, 240] width 130 height 18
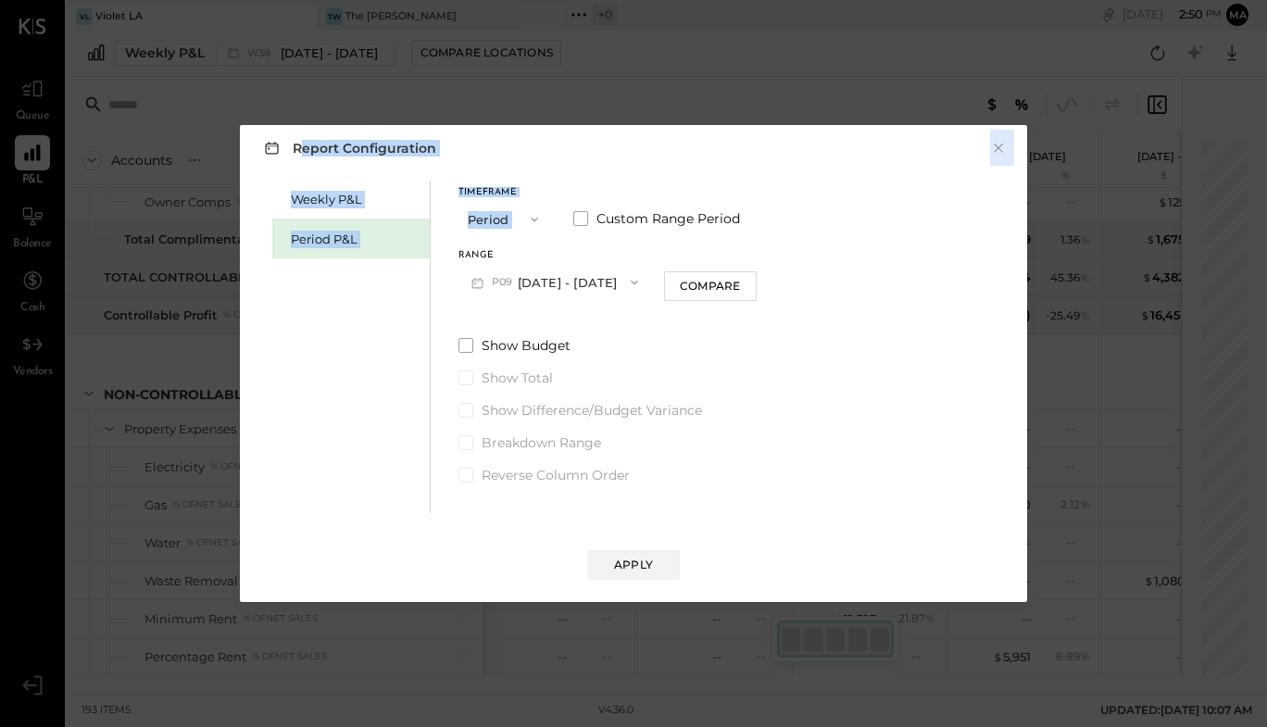
drag, startPoint x: 455, startPoint y: 96, endPoint x: 637, endPoint y: 199, distance: 209.5
click at [637, 199] on div "Report Configuration × Weekly P&L Period P&L Timeframe Period Custom Range Peri…" at bounding box center [633, 363] width 1267 height 727
click at [522, 285] on button "P09 [DATE] - [DATE]" at bounding box center [555, 282] width 193 height 34
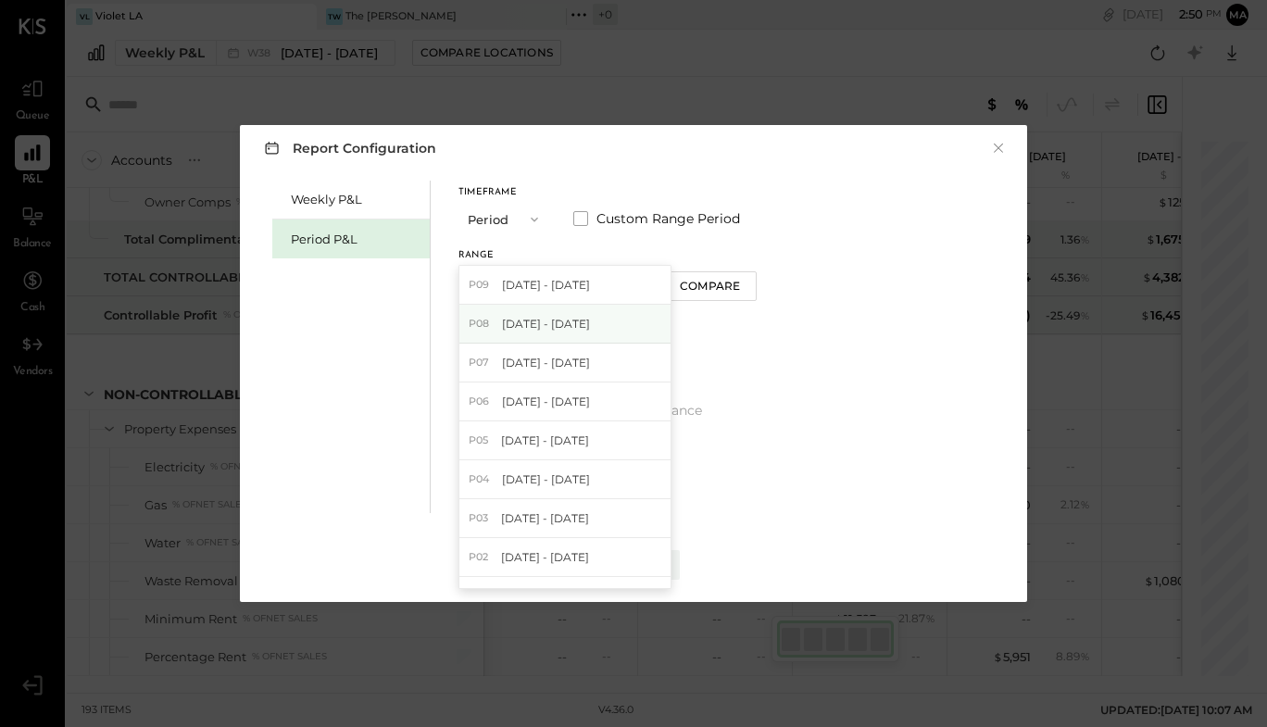
click at [532, 320] on span "[DATE] - [DATE]" at bounding box center [546, 324] width 88 height 16
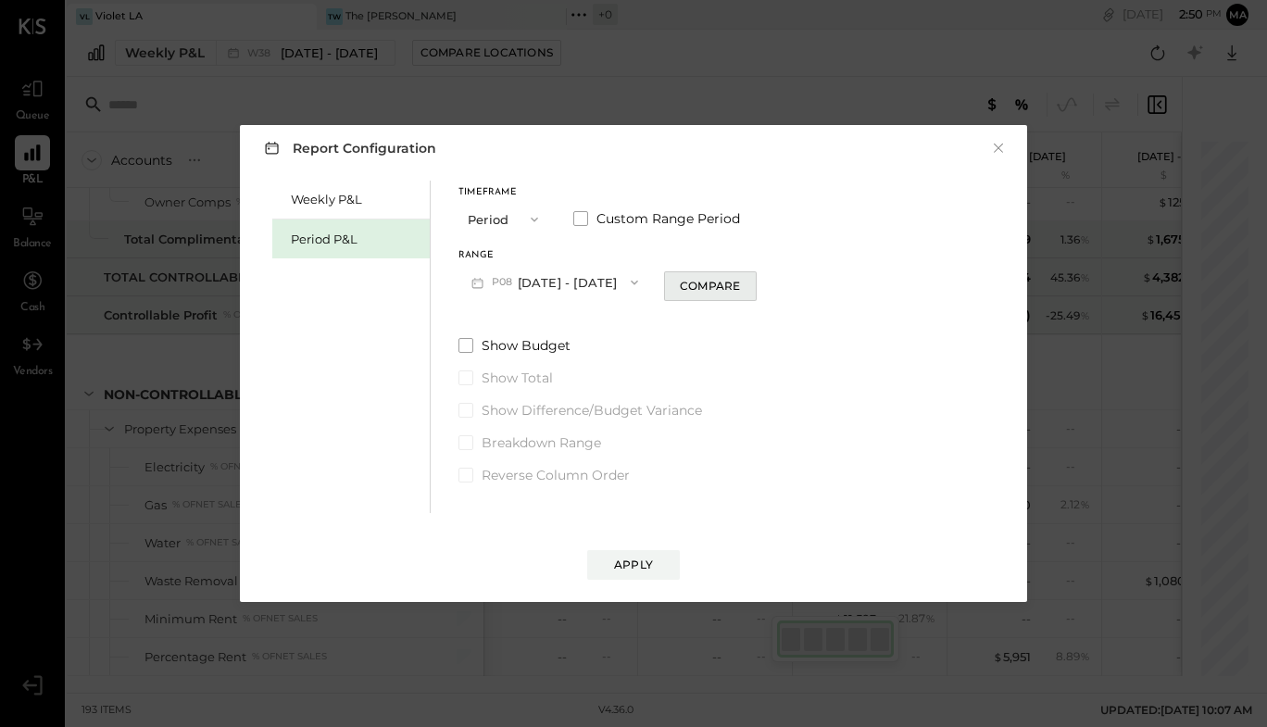
click at [688, 290] on div "Compare" at bounding box center [710, 286] width 60 height 16
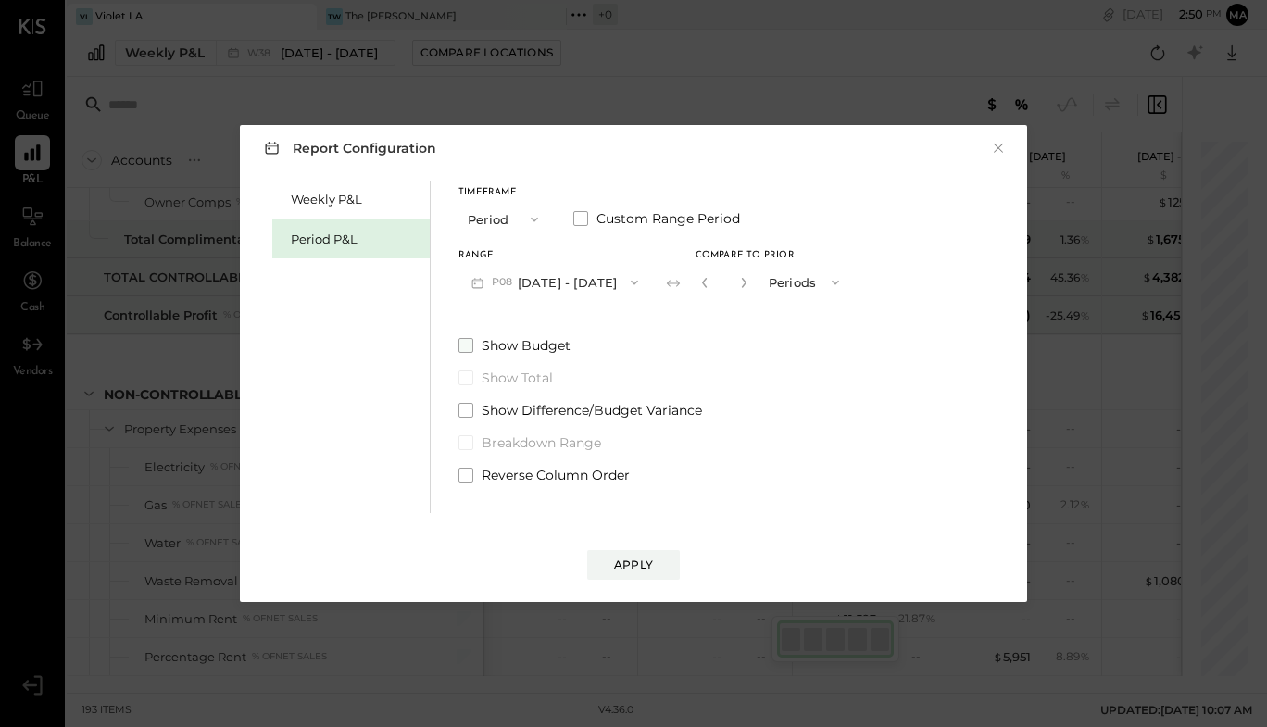
click at [473, 353] on label "Show Budget" at bounding box center [656, 345] width 394 height 19
click at [998, 151] on button "×" at bounding box center [998, 148] width 17 height 19
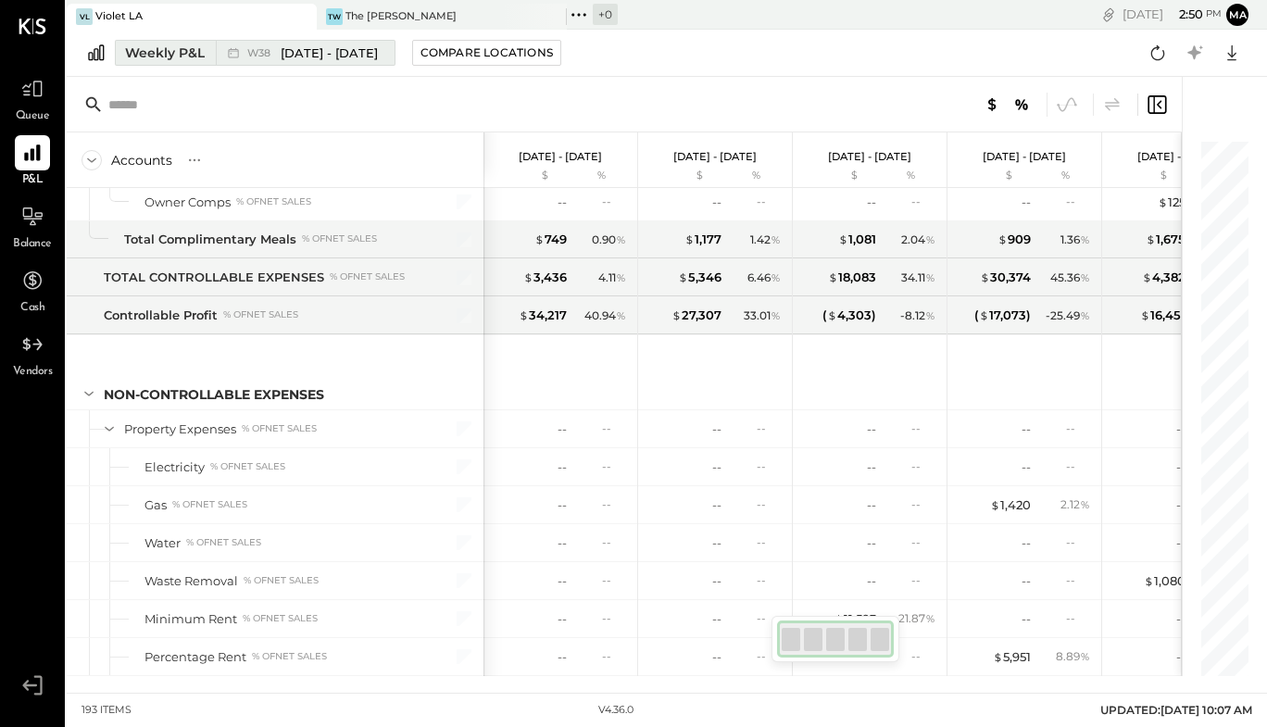
click at [158, 57] on div "Weekly P&L" at bounding box center [165, 53] width 80 height 19
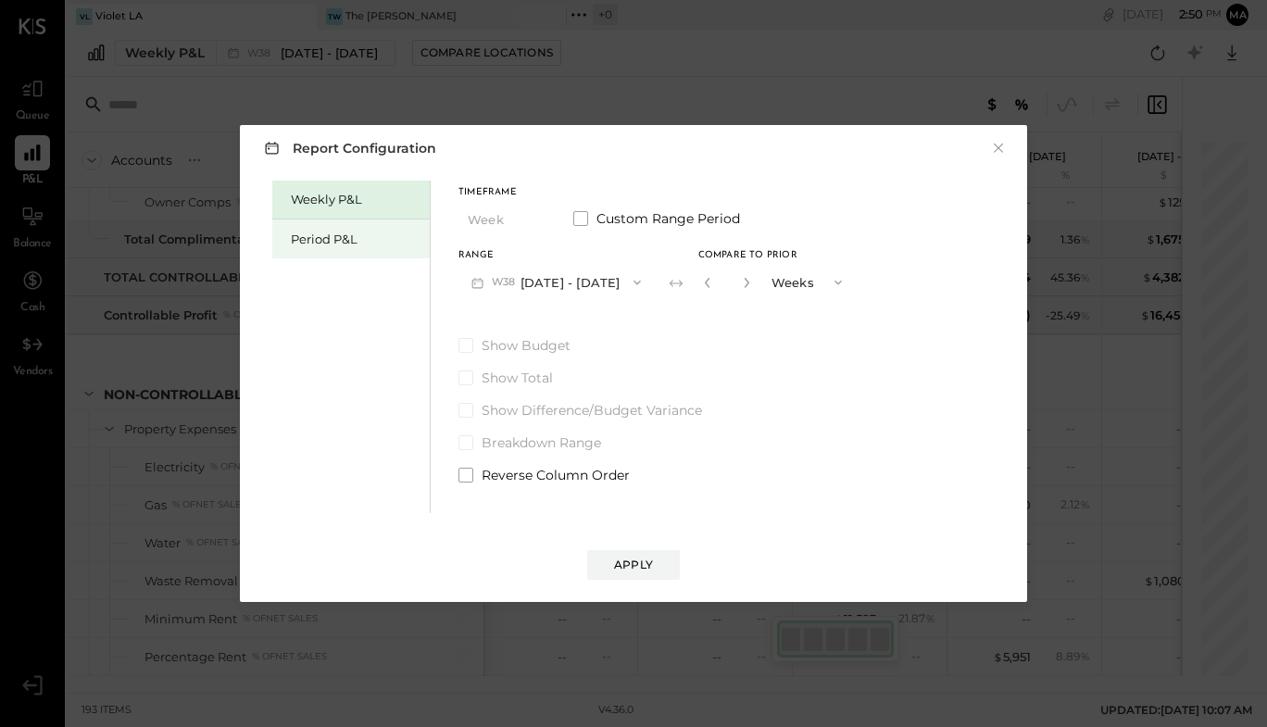
click at [367, 243] on div "Period P&L" at bounding box center [356, 240] width 130 height 18
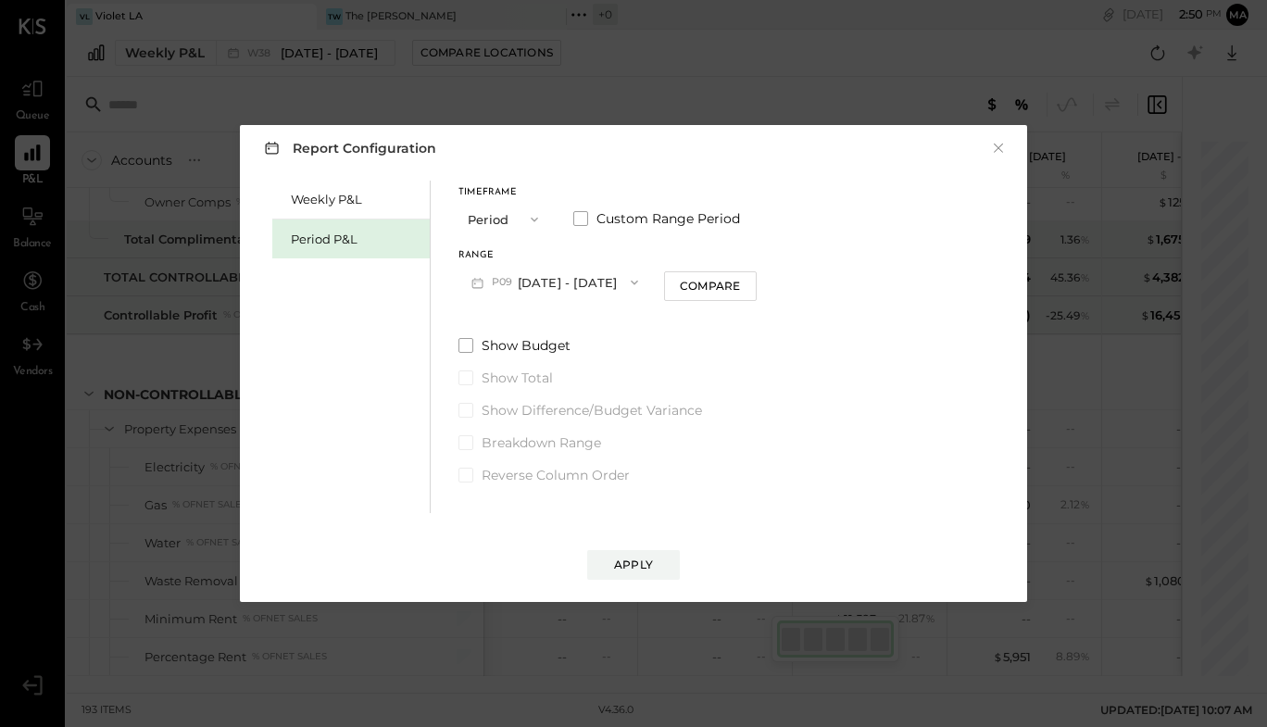
click at [533, 218] on icon "button" at bounding box center [534, 219] width 15 height 15
click at [502, 278] on div "YTD" at bounding box center [504, 285] width 91 height 33
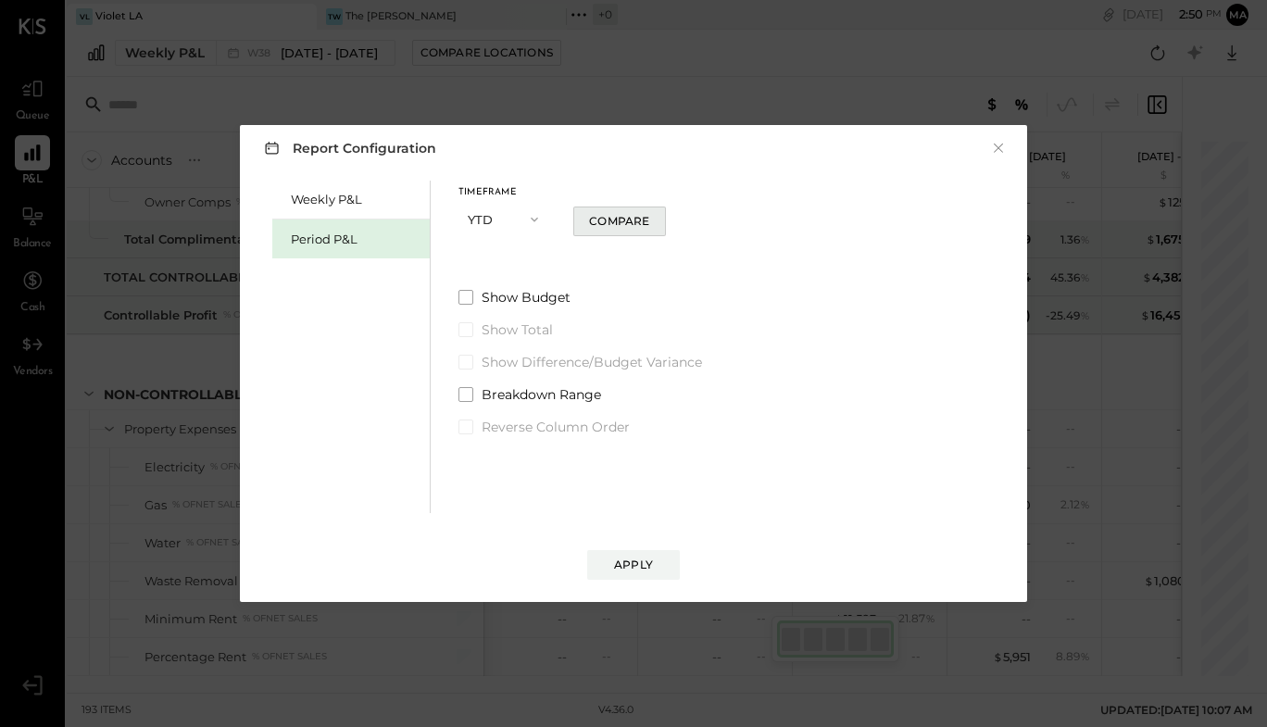
click at [646, 219] on div "Compare" at bounding box center [619, 221] width 60 height 16
click at [626, 565] on div "Apply" at bounding box center [633, 565] width 39 height 16
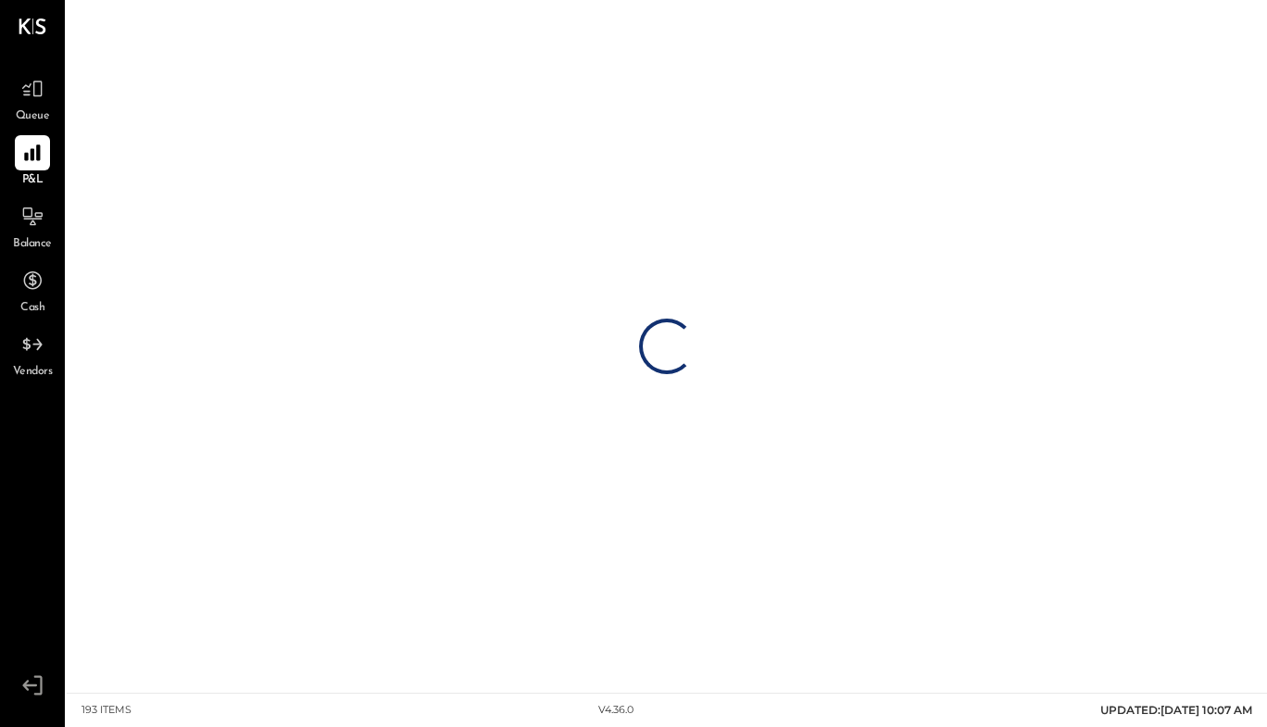
click at [626, 565] on div "Loading…" at bounding box center [667, 346] width 1201 height 693
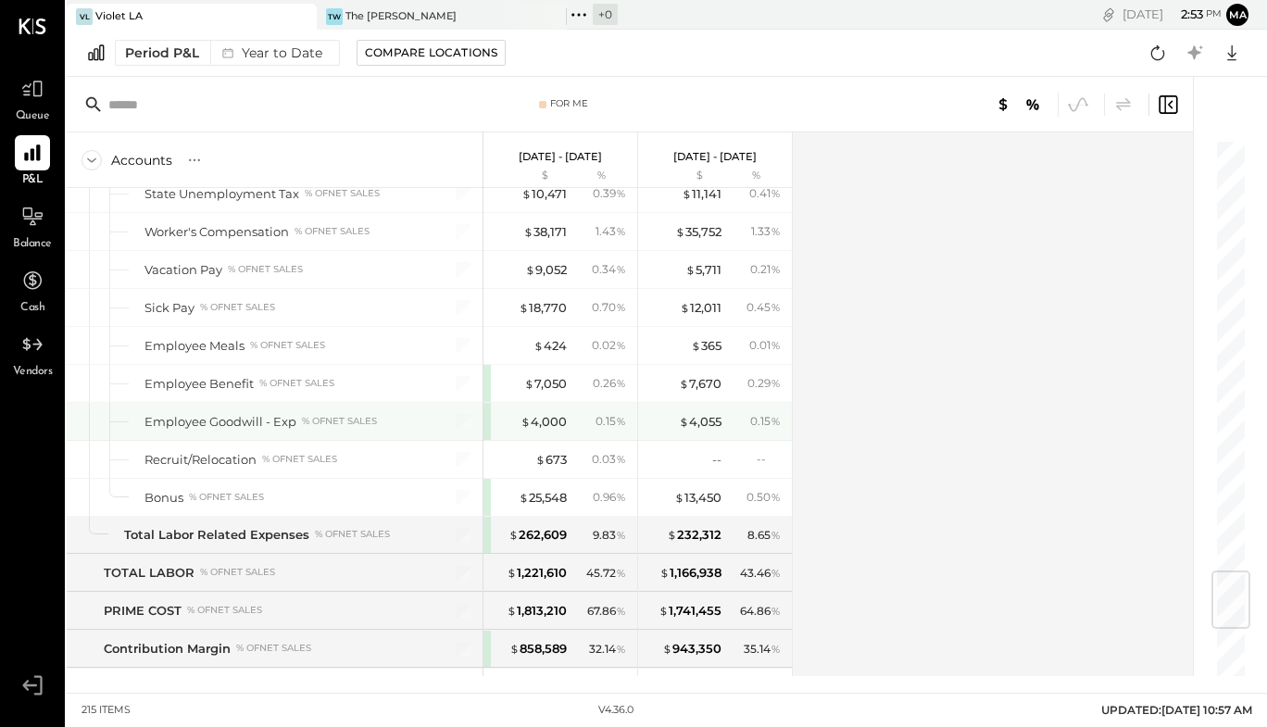
scroll to position [3627, 0]
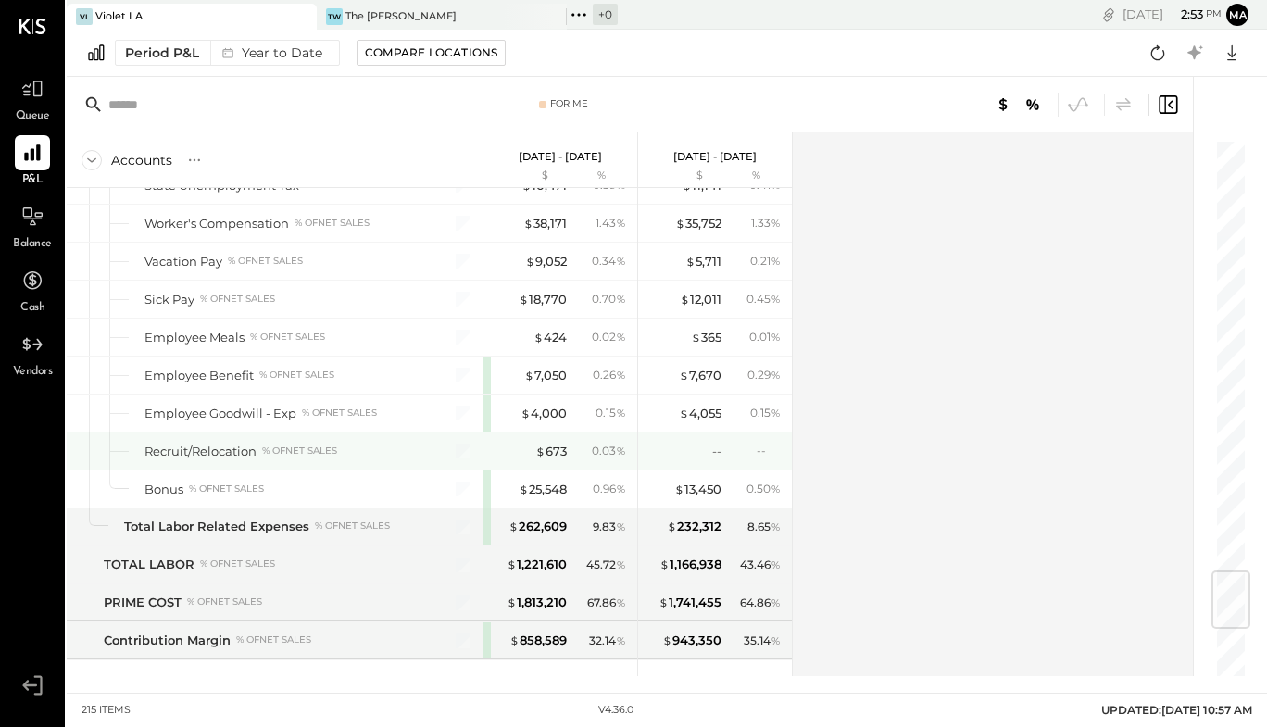
click at [635, 444] on div "$ 673 0.03 %" at bounding box center [561, 451] width 154 height 37
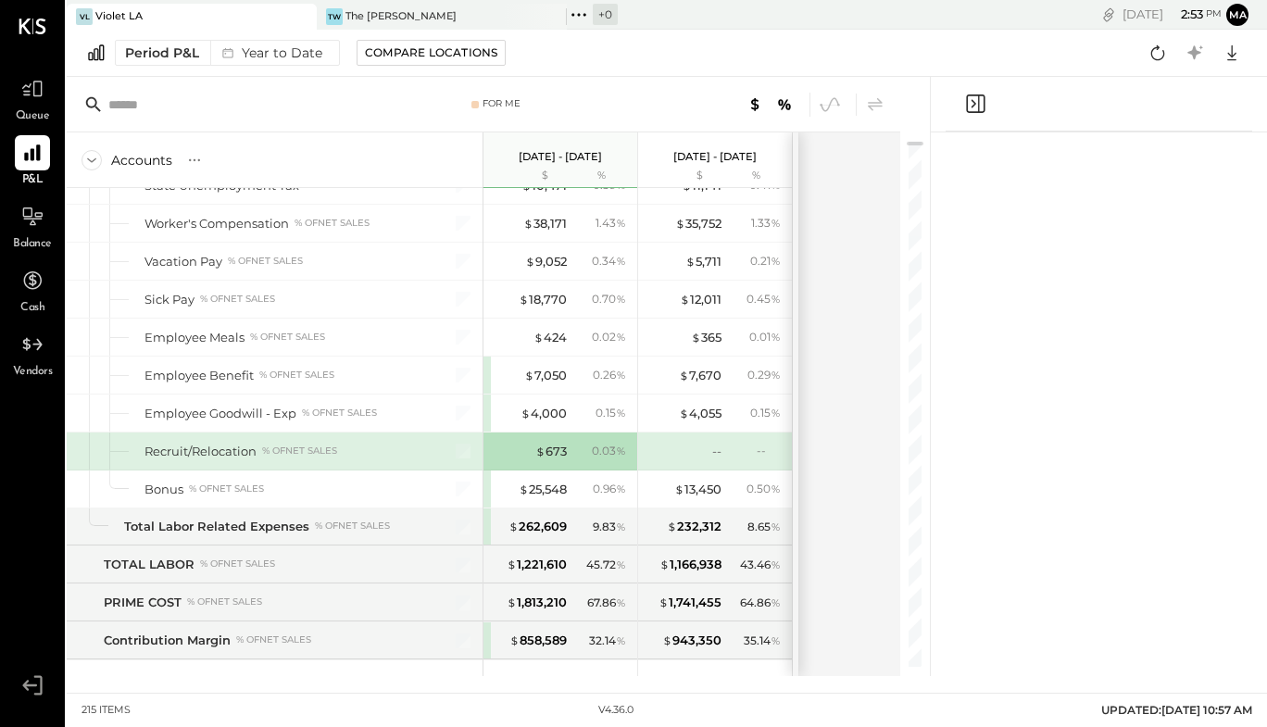
click at [635, 444] on div "$ 673 0.03 %" at bounding box center [561, 451] width 154 height 37
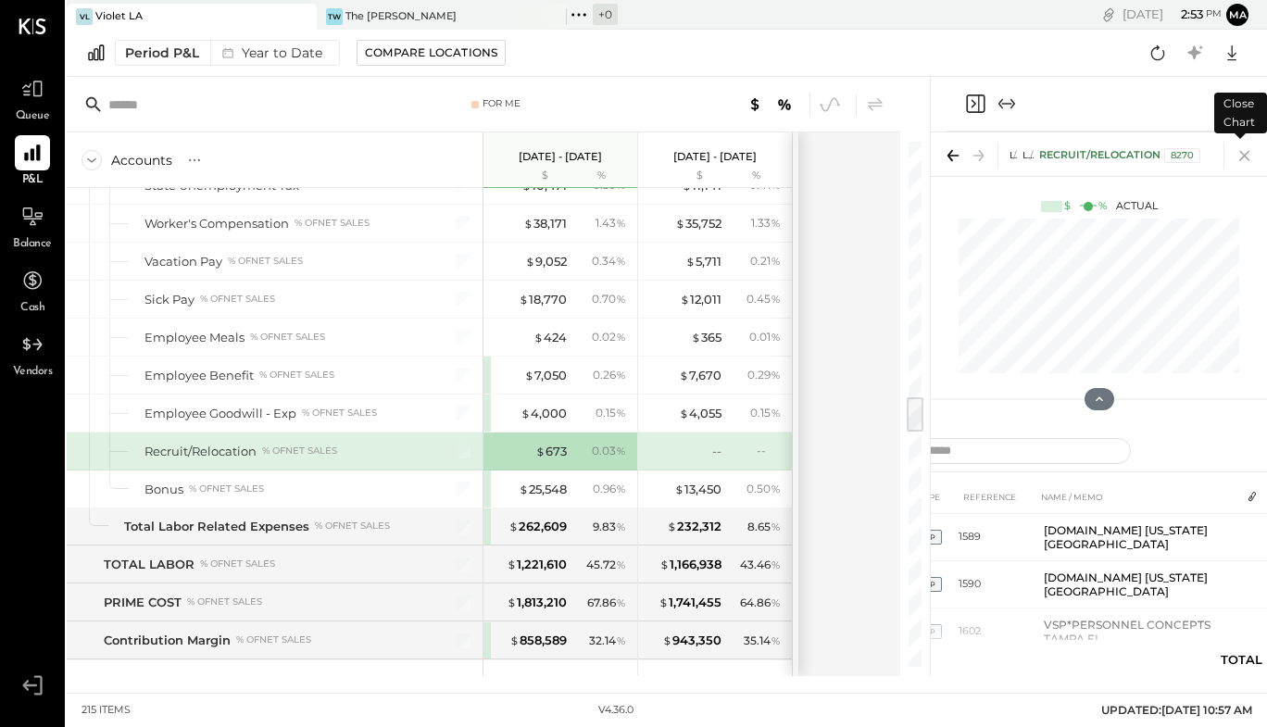
click at [1250, 157] on icon at bounding box center [1245, 156] width 26 height 26
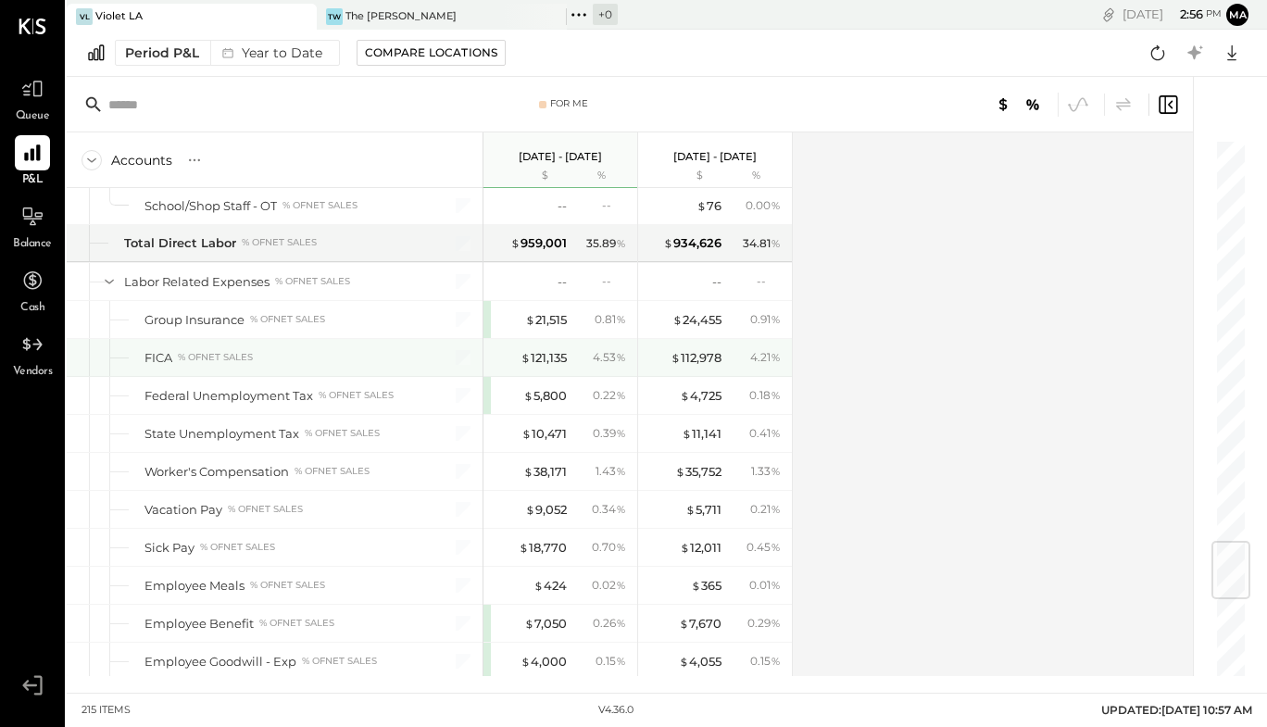
scroll to position [3379, 0]
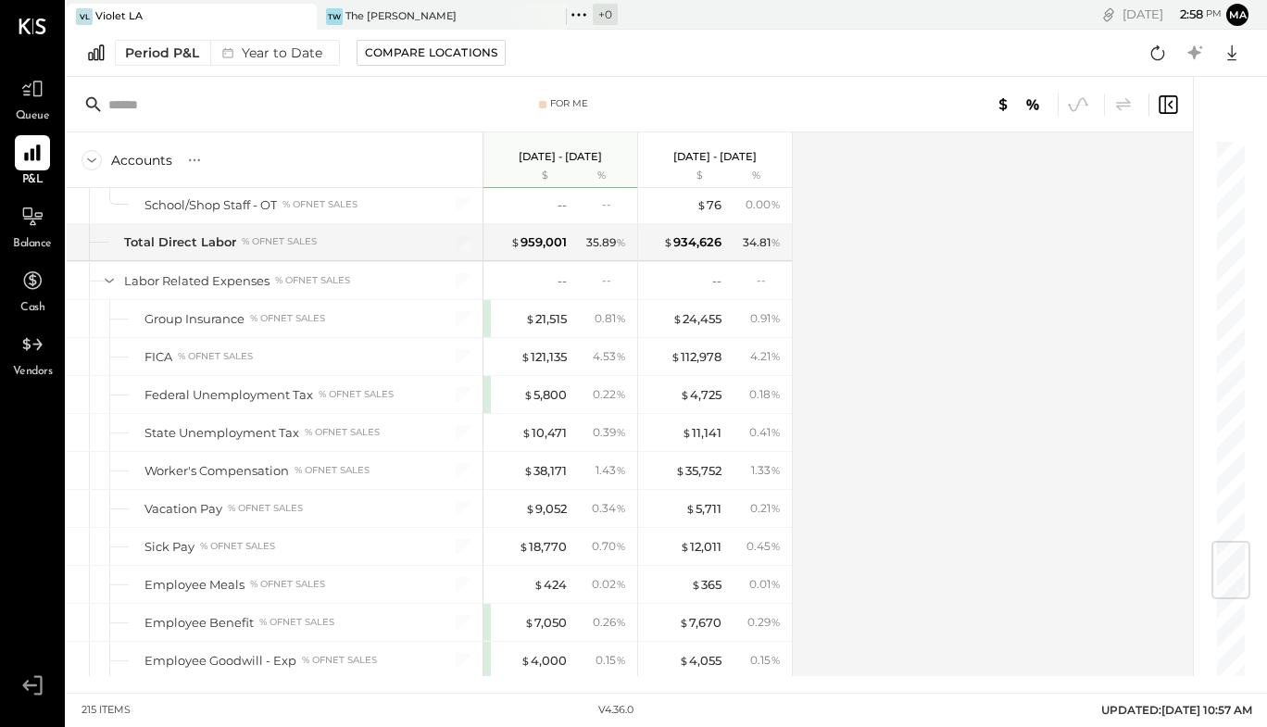
drag, startPoint x: 471, startPoint y: 370, endPoint x: 434, endPoint y: 164, distance: 209.0
click at [434, 164] on div "Accounts S % GL [DATE] - [DATE] $ % [DATE] - [DATE] $ % SALES Sales Food % of G…" at bounding box center [430, 404] width 726 height 544
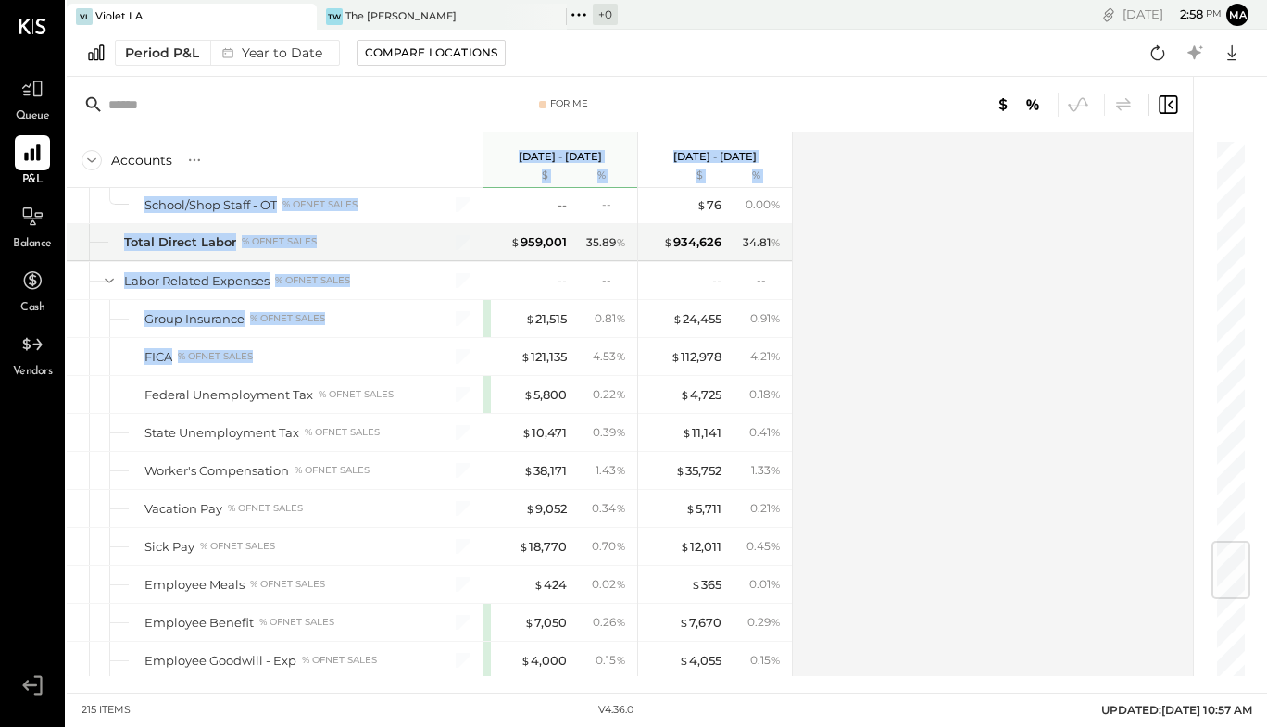
scroll to position [3293, 0]
